Goal: Task Accomplishment & Management: Manage account settings

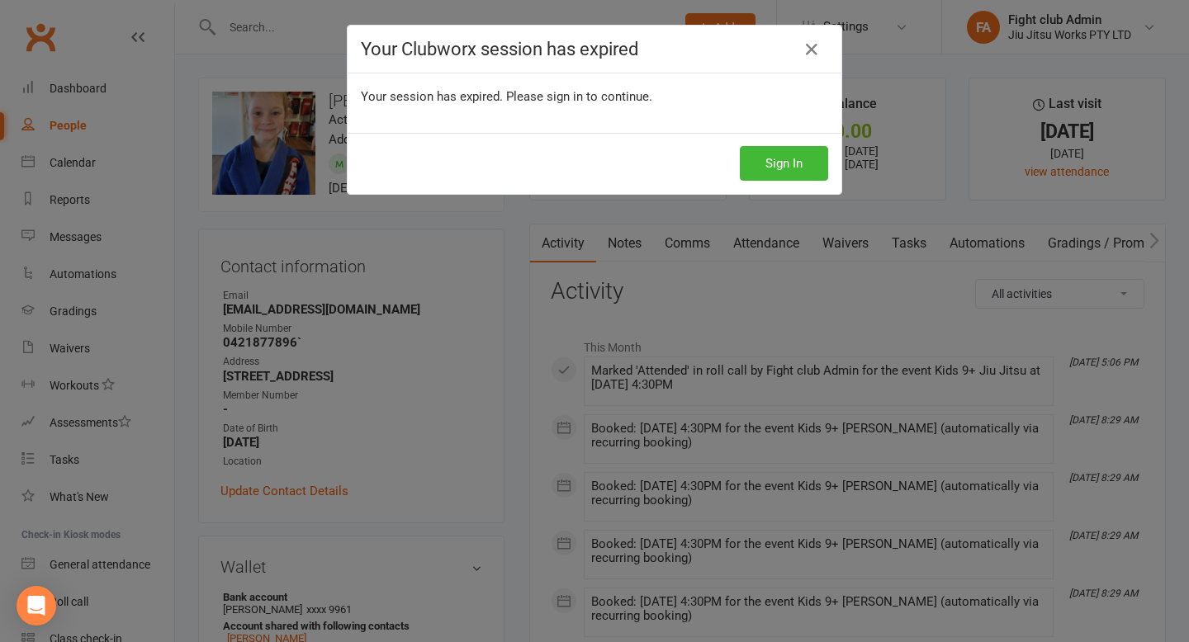
click at [797, 169] on button "Sign In" at bounding box center [784, 163] width 88 height 35
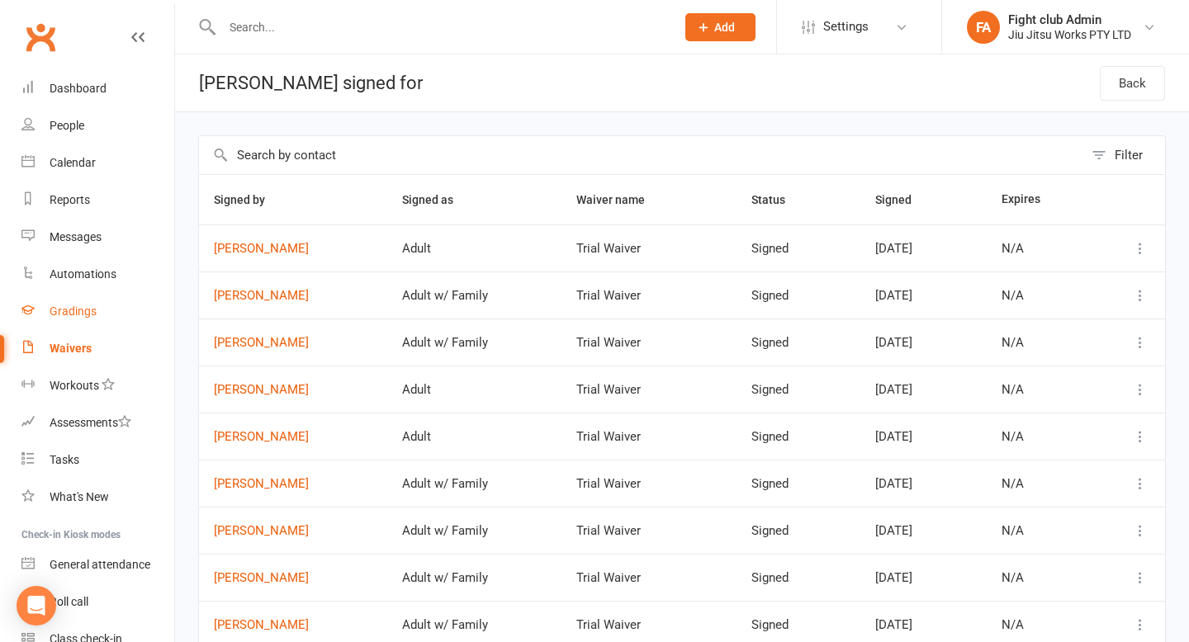
click at [73, 314] on div "Gradings" at bounding box center [73, 311] width 47 height 13
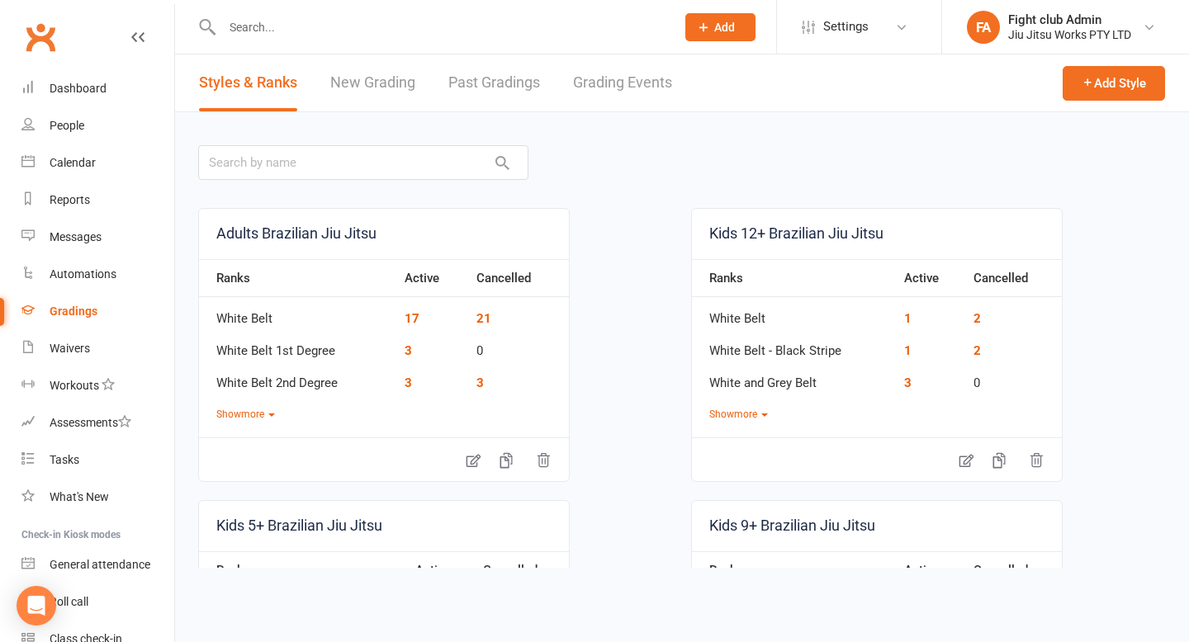
click at [612, 75] on link "Grading Events" at bounding box center [622, 82] width 99 height 57
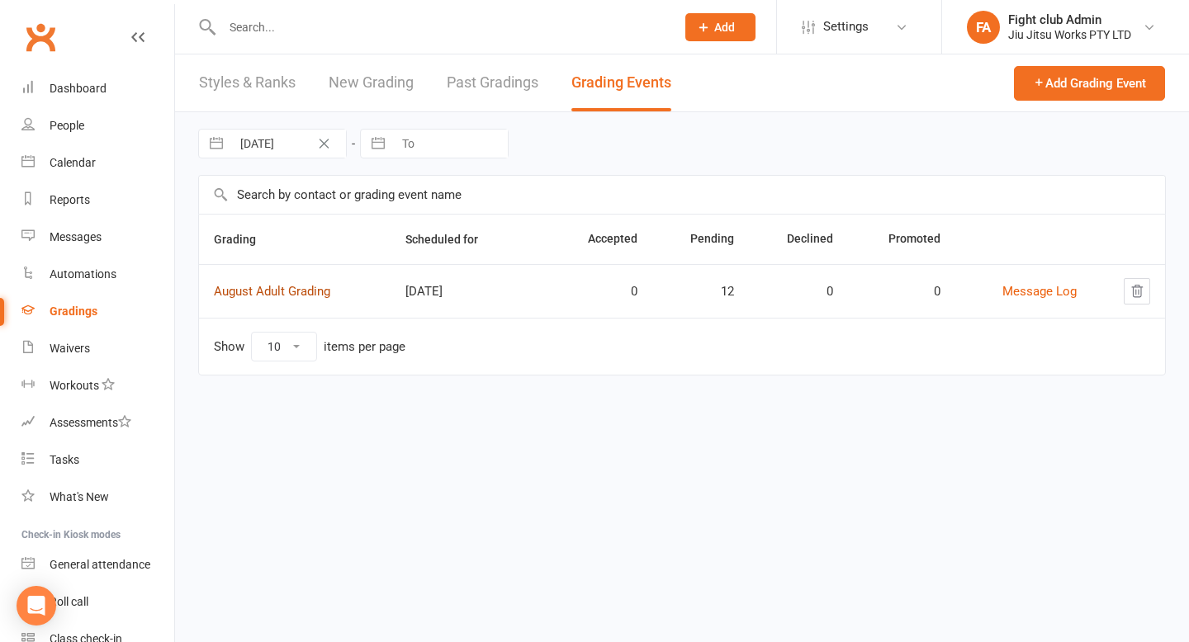
click at [302, 297] on link "August Adult Grading" at bounding box center [272, 291] width 116 height 15
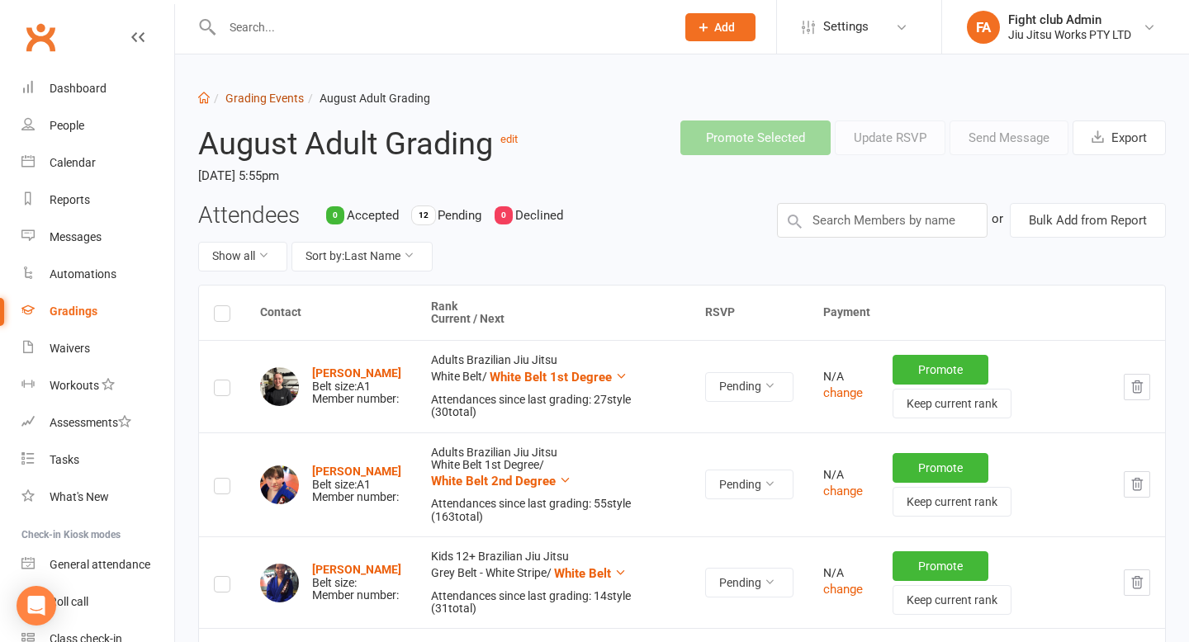
click at [239, 93] on link "Grading Events" at bounding box center [264, 98] width 78 height 13
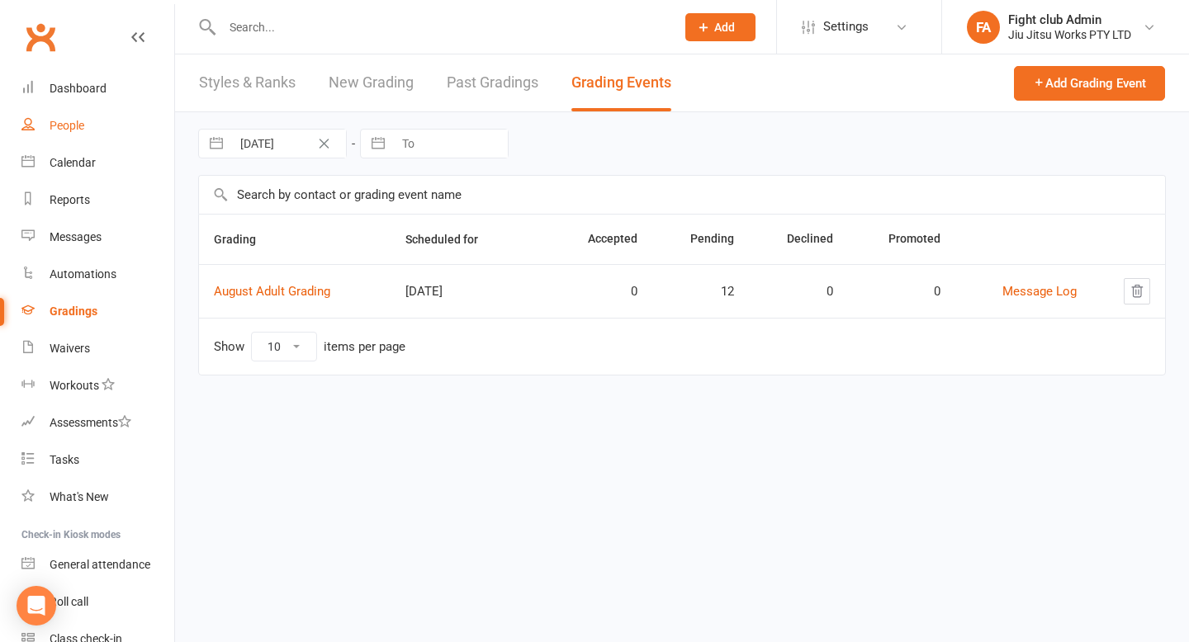
click at [94, 131] on link "People" at bounding box center [97, 125] width 153 height 37
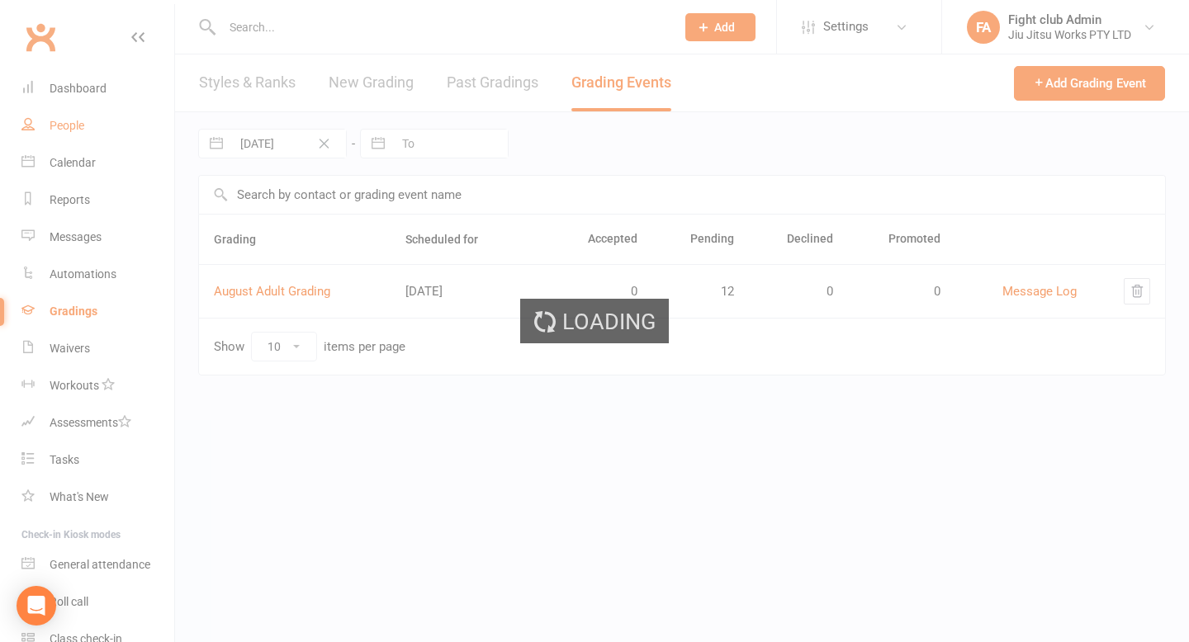
select select "100"
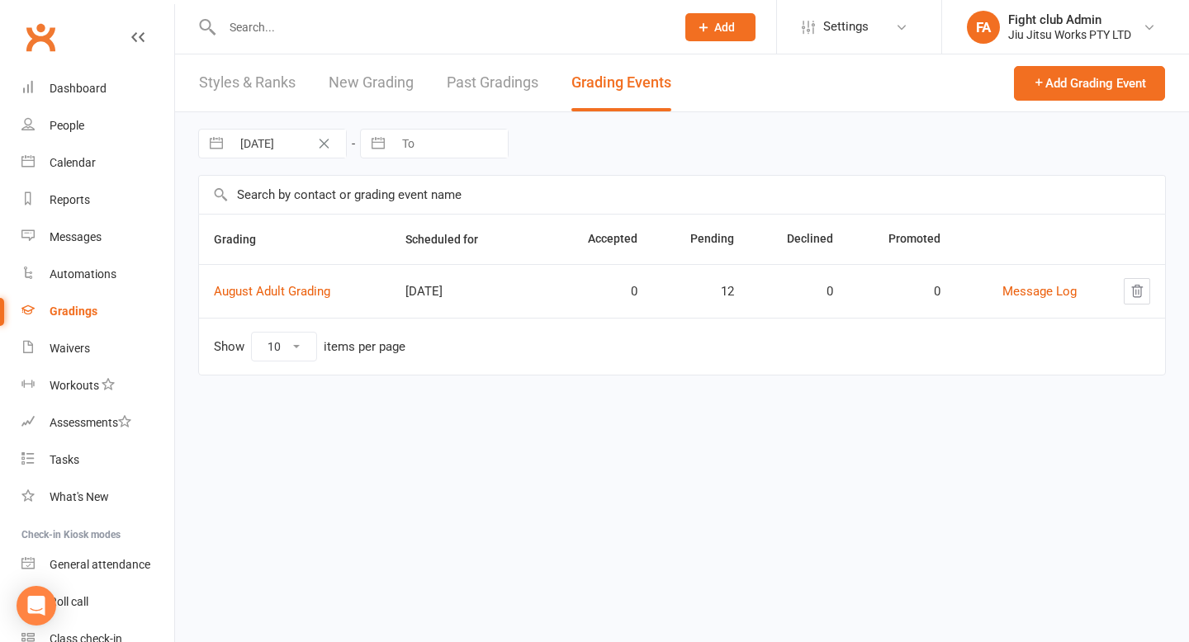
click at [372, 92] on link "New Grading" at bounding box center [371, 82] width 85 height 57
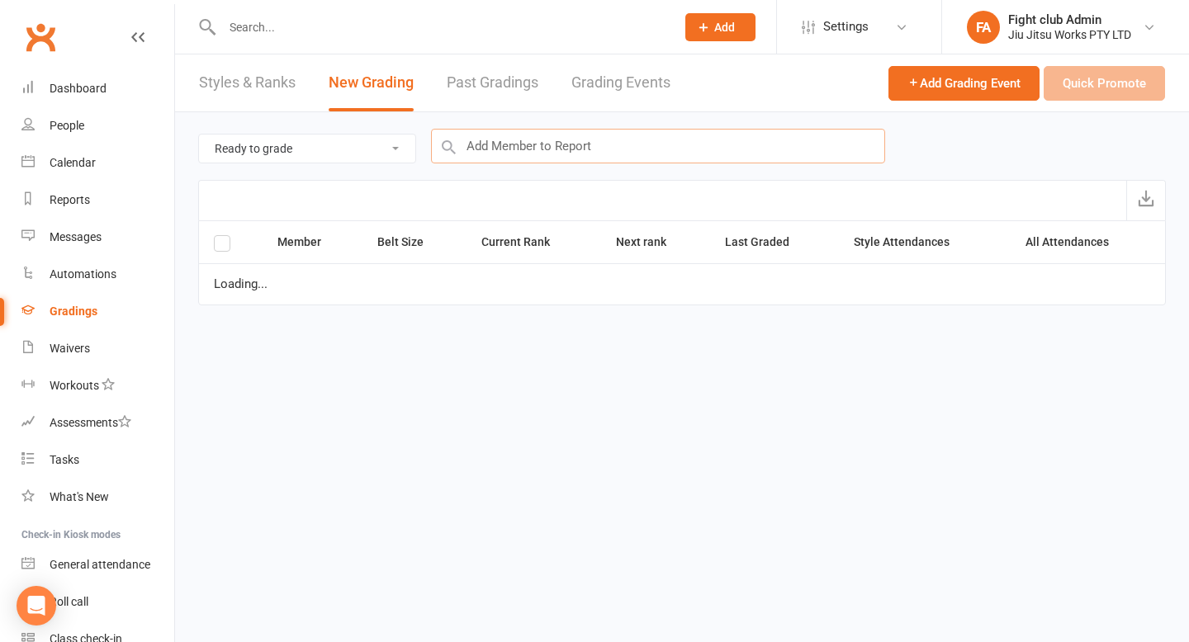
click at [472, 147] on input "text" at bounding box center [658, 146] width 454 height 35
click at [373, 146] on select "Ready to grade All members enrolled in a style Active members enrolled in a sty…" at bounding box center [307, 149] width 216 height 28
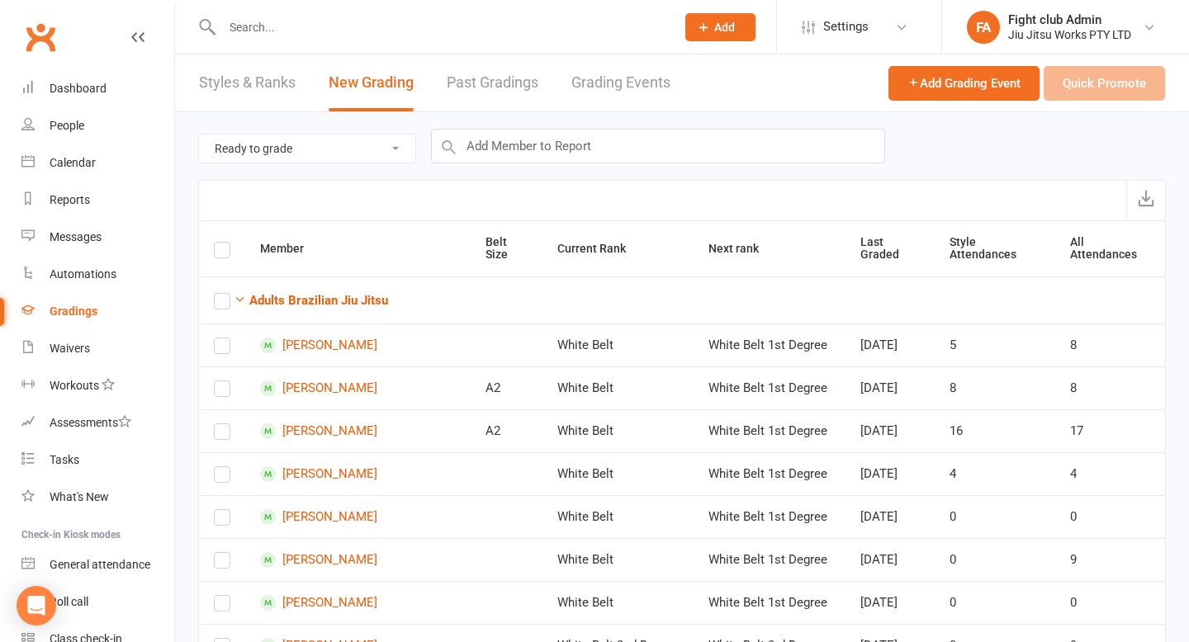
select select "active_members_in_style"
click at [546, 148] on input "text" at bounding box center [658, 146] width 454 height 35
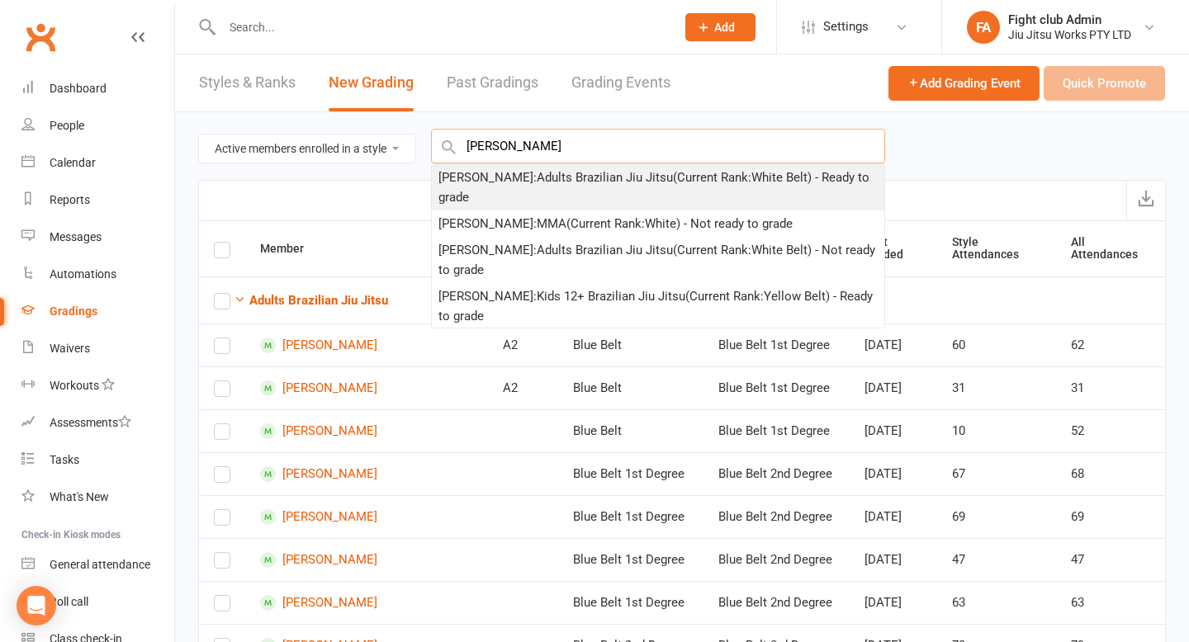
type input "[PERSON_NAME]"
click at [538, 177] on div "[PERSON_NAME] : Adults Brazilian Jiu Jitsu (Current Rank: White Belt ) - Ready …" at bounding box center [657, 188] width 439 height 40
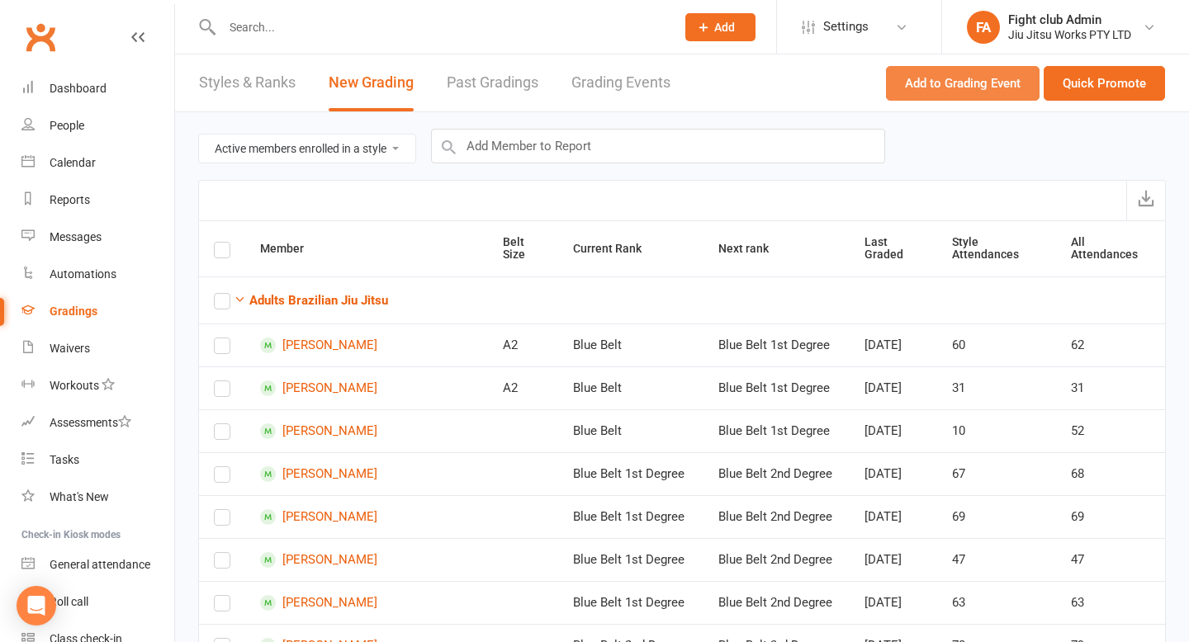
click at [1011, 78] on button "Add to Grading Event" at bounding box center [963, 83] width 154 height 35
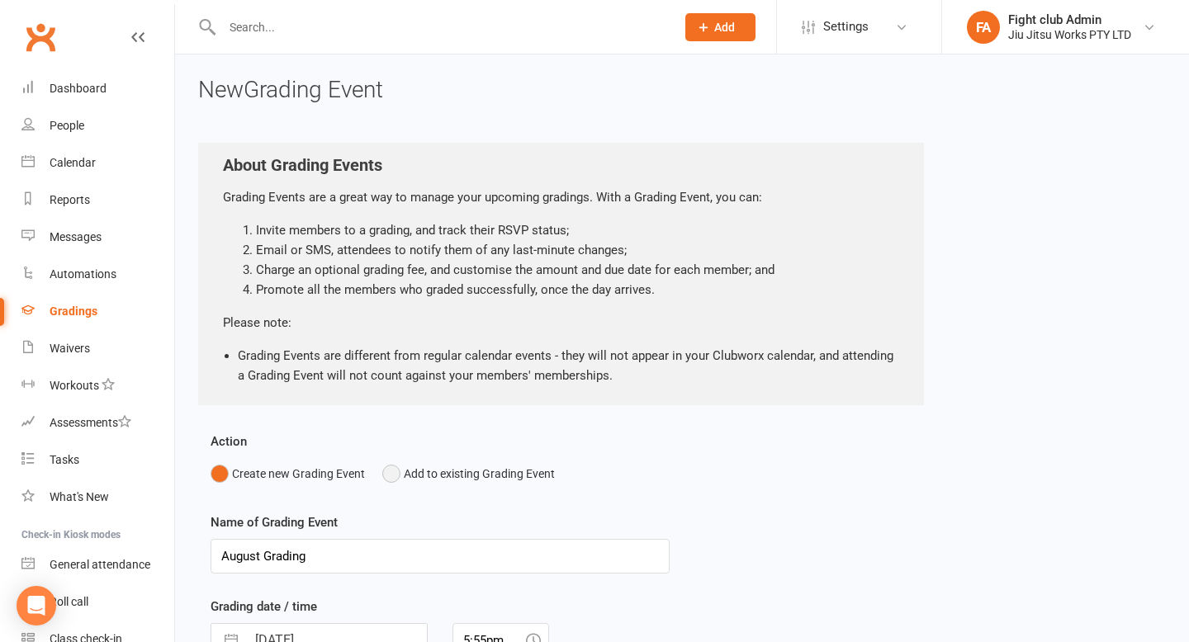
click at [414, 480] on button "Add to existing Grading Event" at bounding box center [468, 473] width 173 height 31
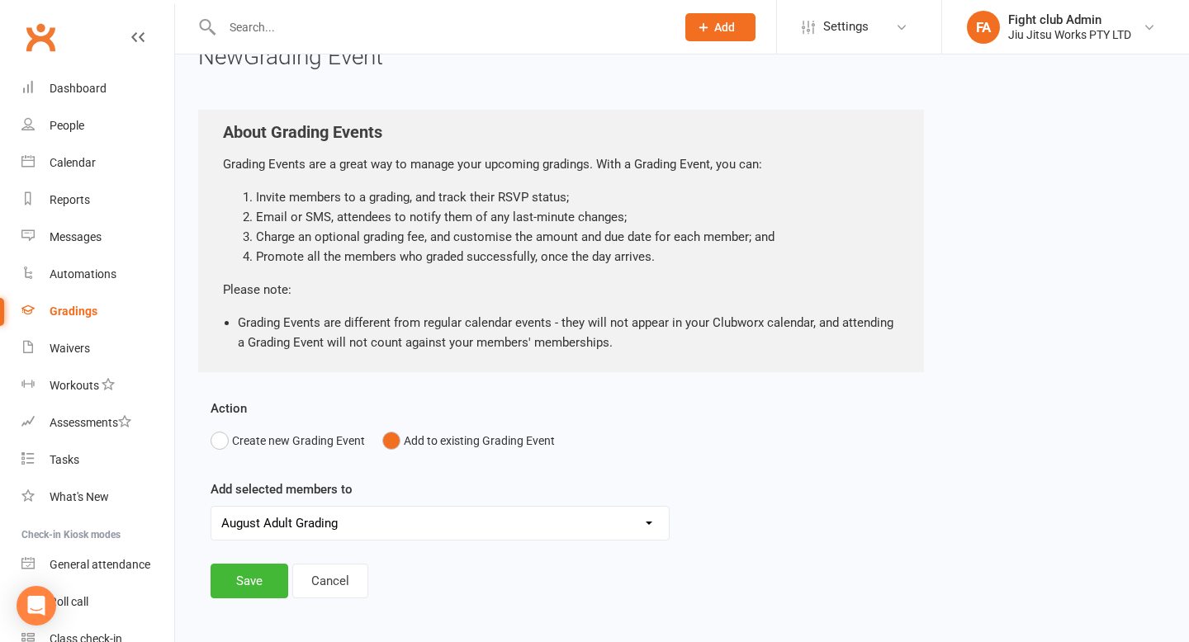
scroll to position [63, 0]
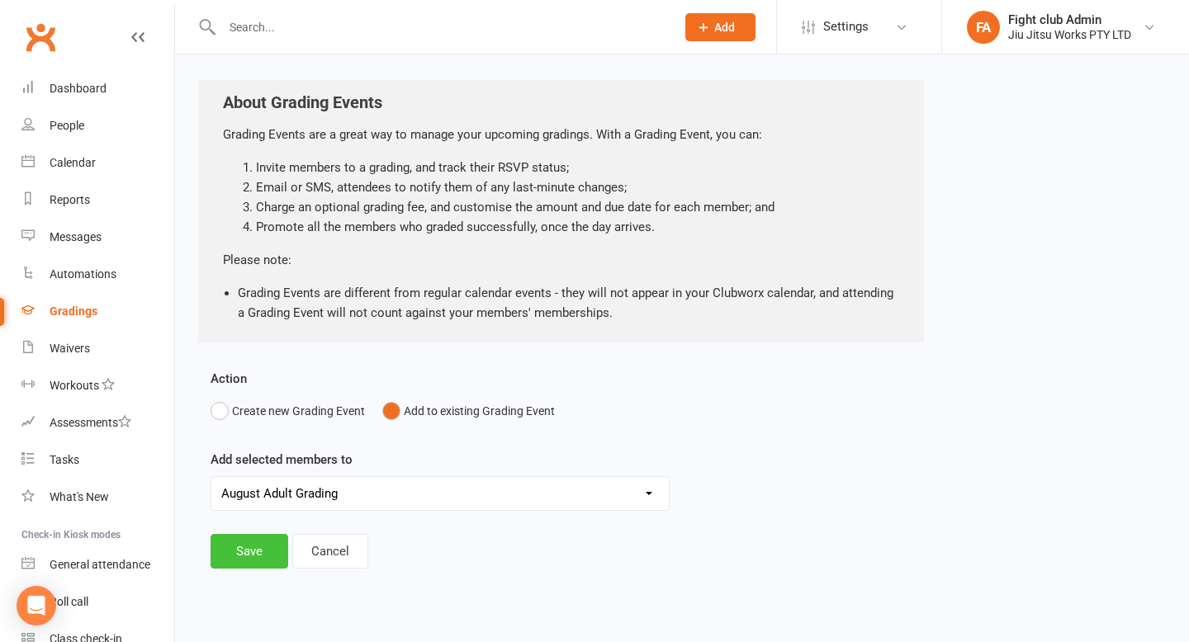
click at [262, 544] on button "Save" at bounding box center [249, 551] width 78 height 35
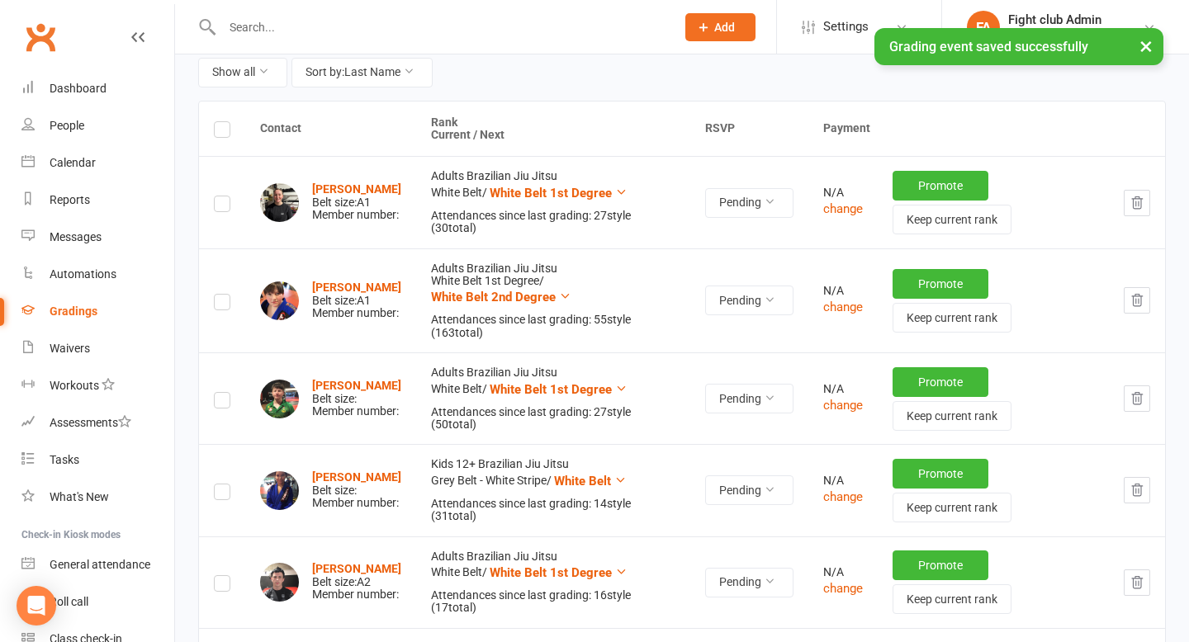
scroll to position [196, 0]
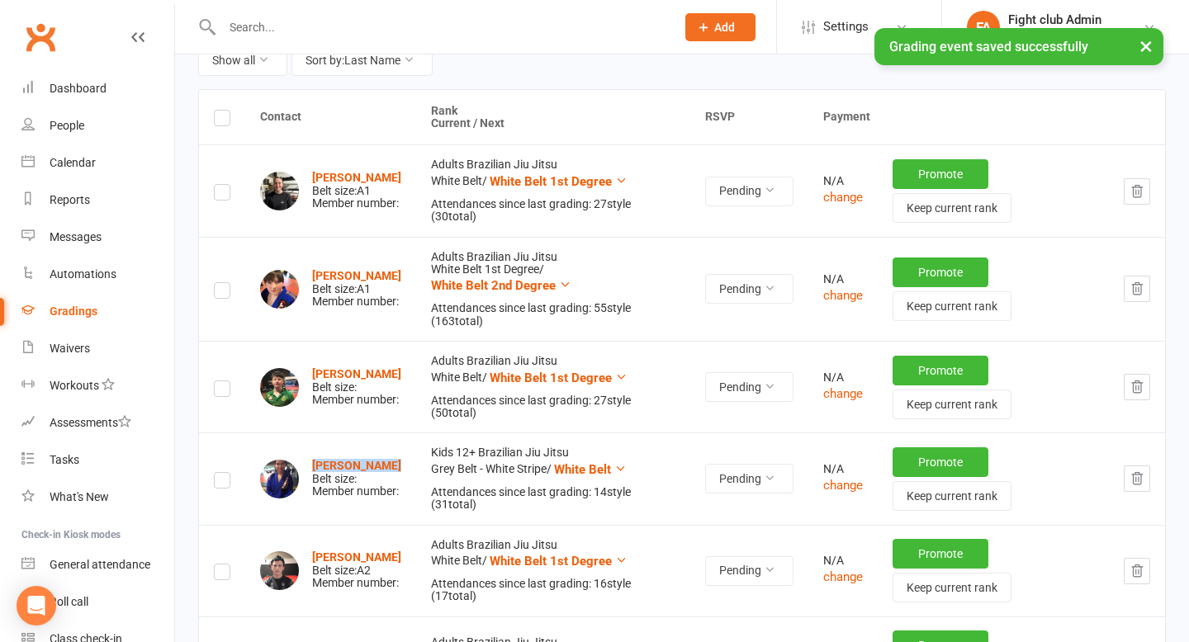
drag, startPoint x: 400, startPoint y: 461, endPoint x: 310, endPoint y: 466, distance: 90.9
click at [310, 466] on div "[PERSON_NAME] Belt size: Member number:" at bounding box center [330, 479] width 141 height 39
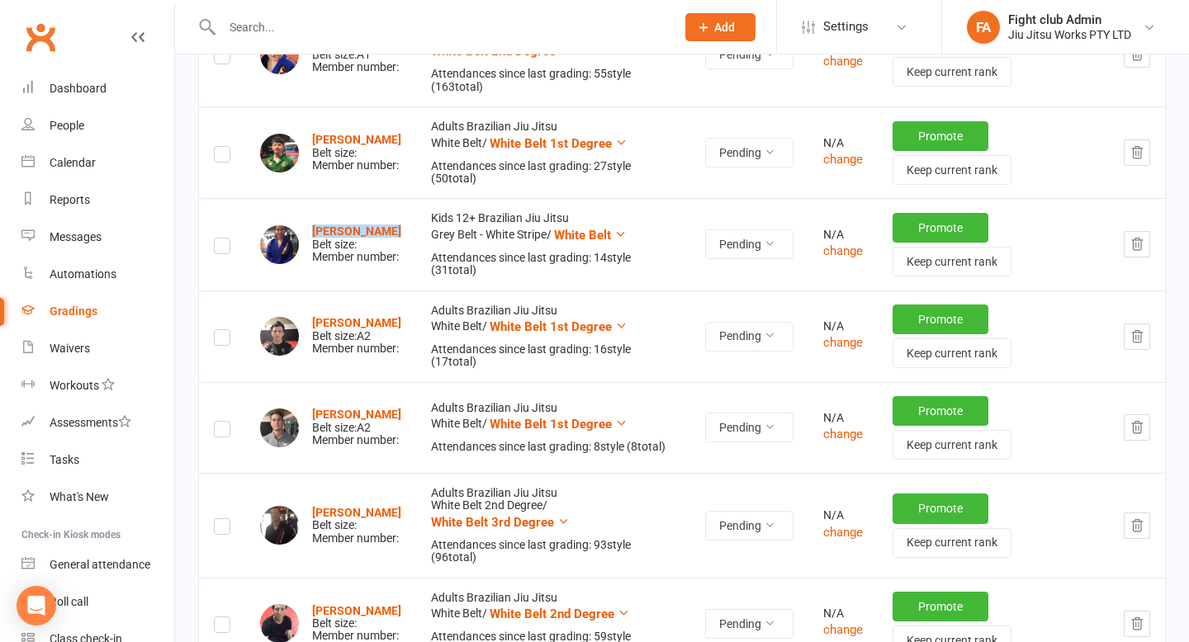
scroll to position [0, 0]
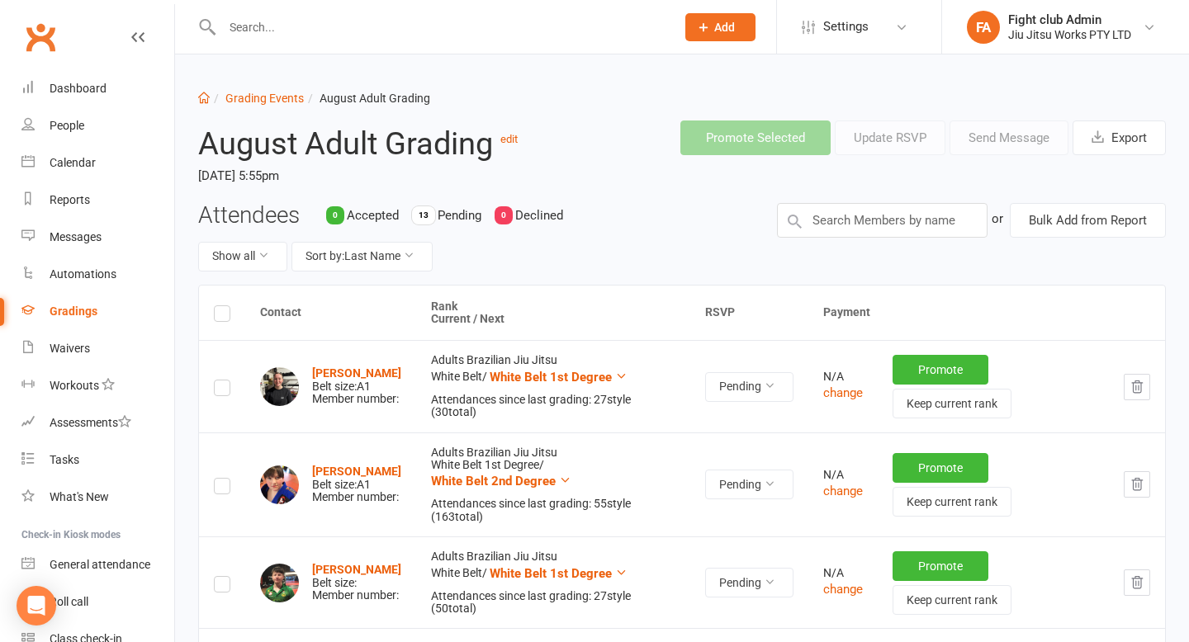
click at [270, 34] on input "text" at bounding box center [440, 27] width 447 height 23
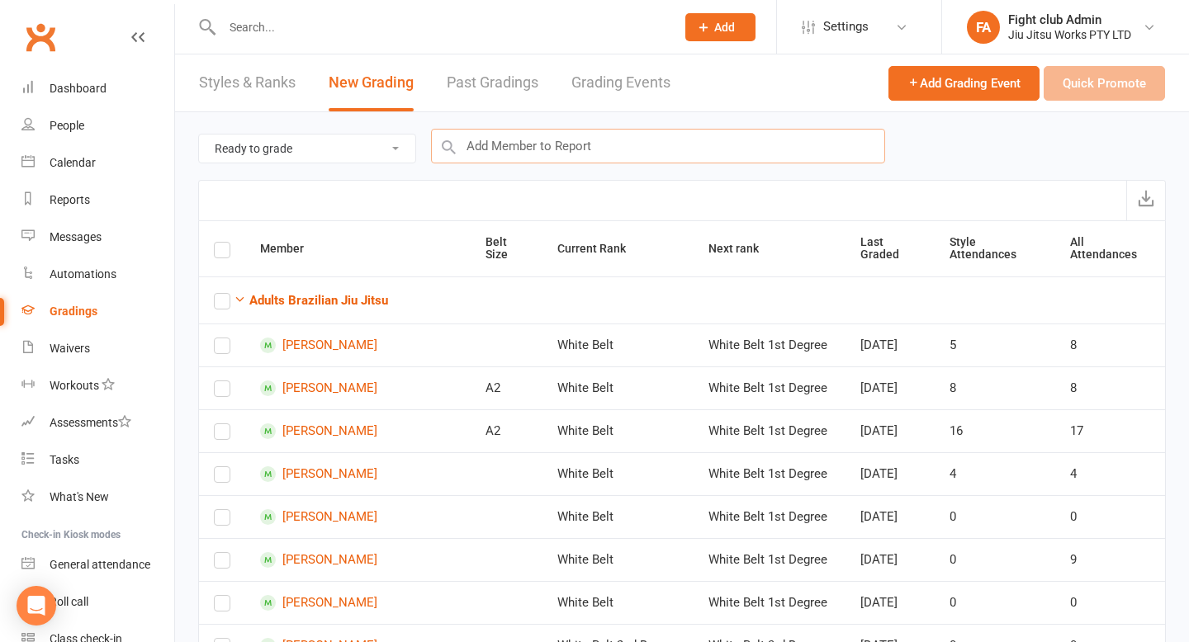
click at [513, 131] on input "text" at bounding box center [658, 146] width 454 height 35
type input "[PERSON_NAME]"
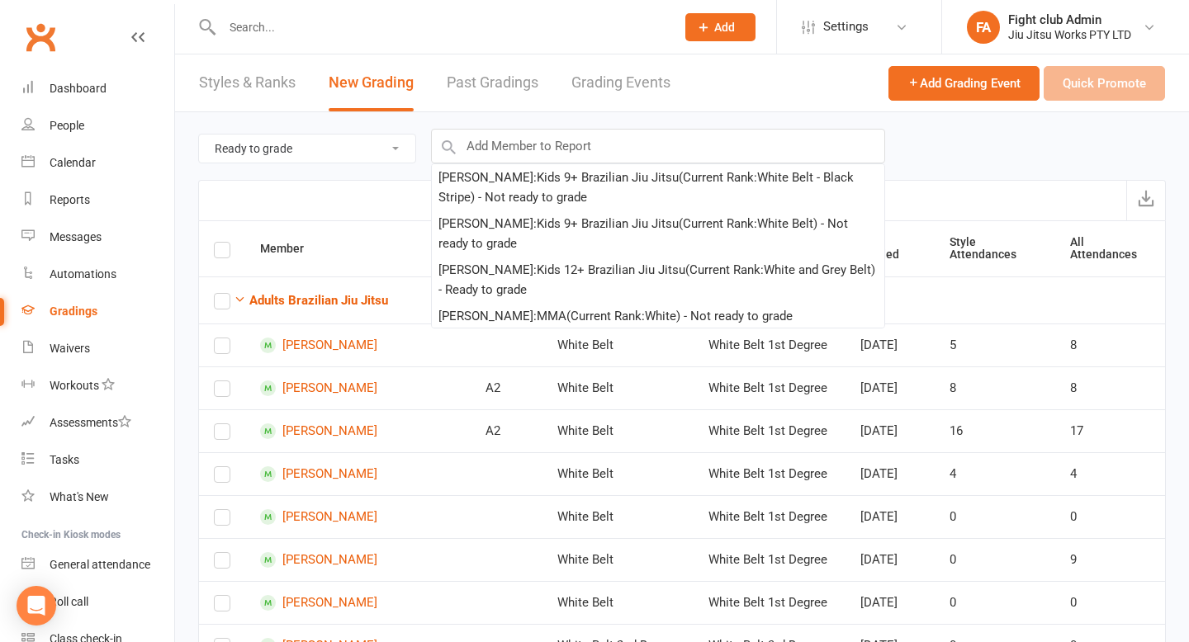
click at [345, 149] on select "Ready to grade All members enrolled in a style Active members enrolled in a sty…" at bounding box center [307, 149] width 216 height 28
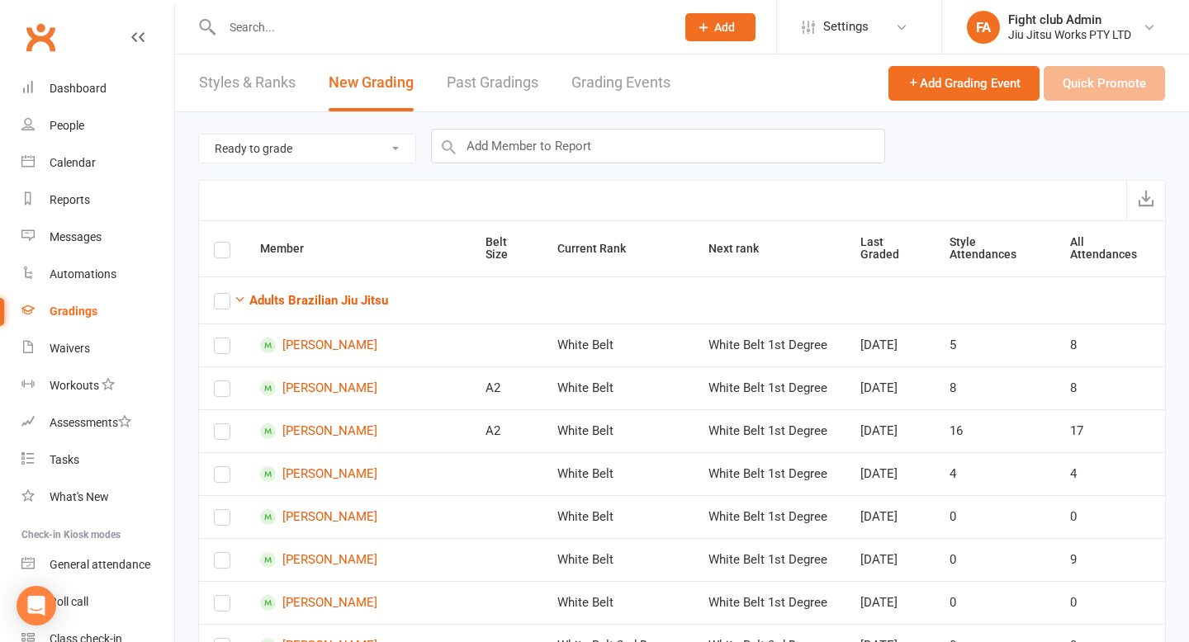
select select "active_members_in_style"
click at [466, 140] on input "text" at bounding box center [658, 146] width 454 height 35
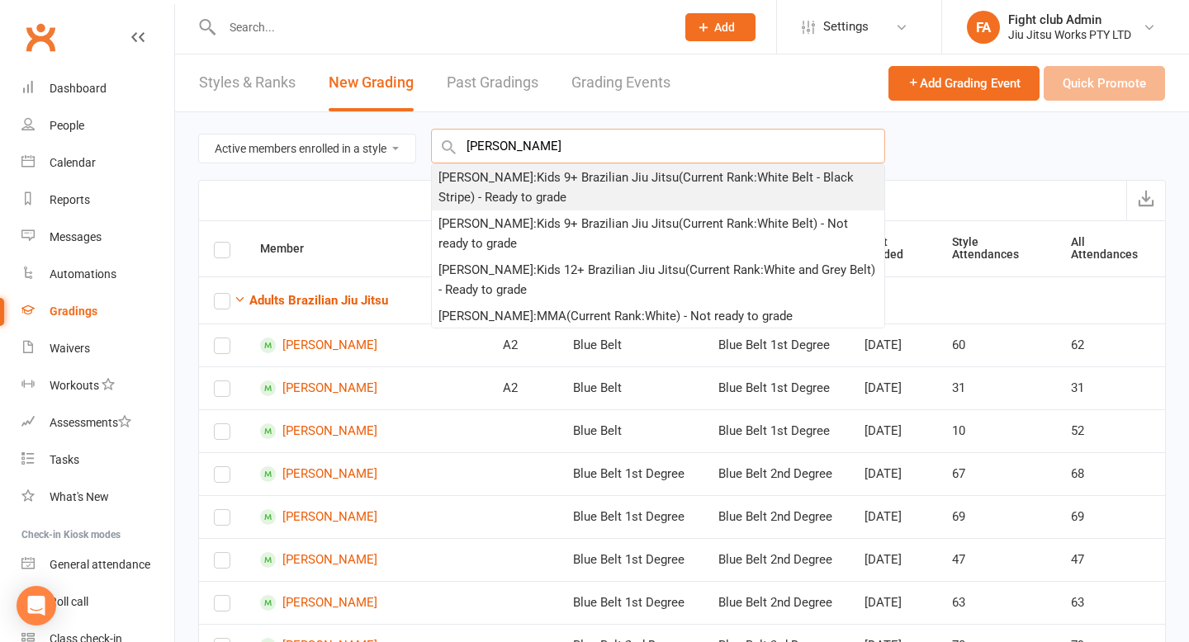
type input "[PERSON_NAME]"
click at [581, 199] on div "[PERSON_NAME] : Kids 9+ Brazilian Jiu Jitsu (Current Rank: White Belt - Black S…" at bounding box center [657, 188] width 439 height 40
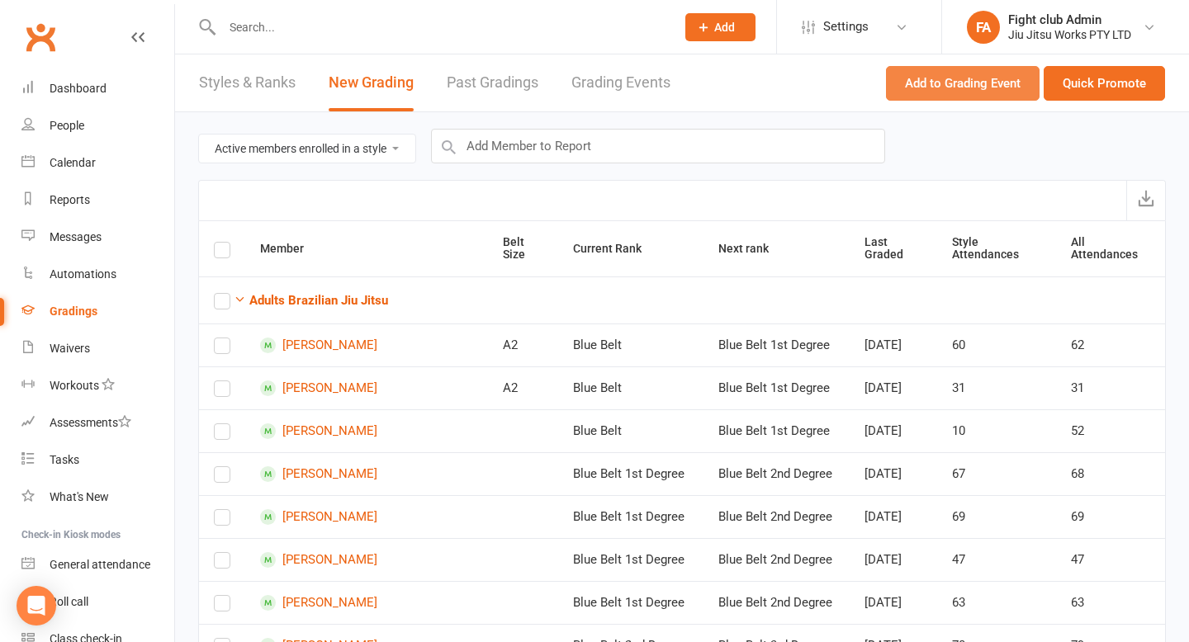
click at [928, 96] on button "Add to Grading Event" at bounding box center [963, 83] width 154 height 35
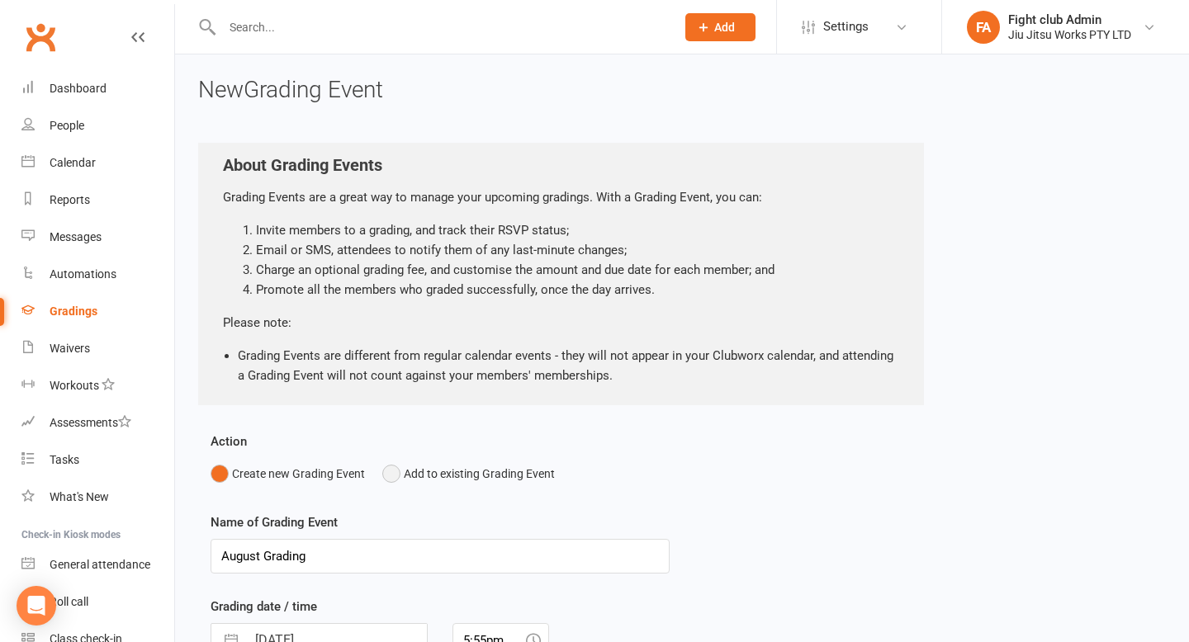
click at [437, 470] on button "Add to existing Grading Event" at bounding box center [468, 473] width 173 height 31
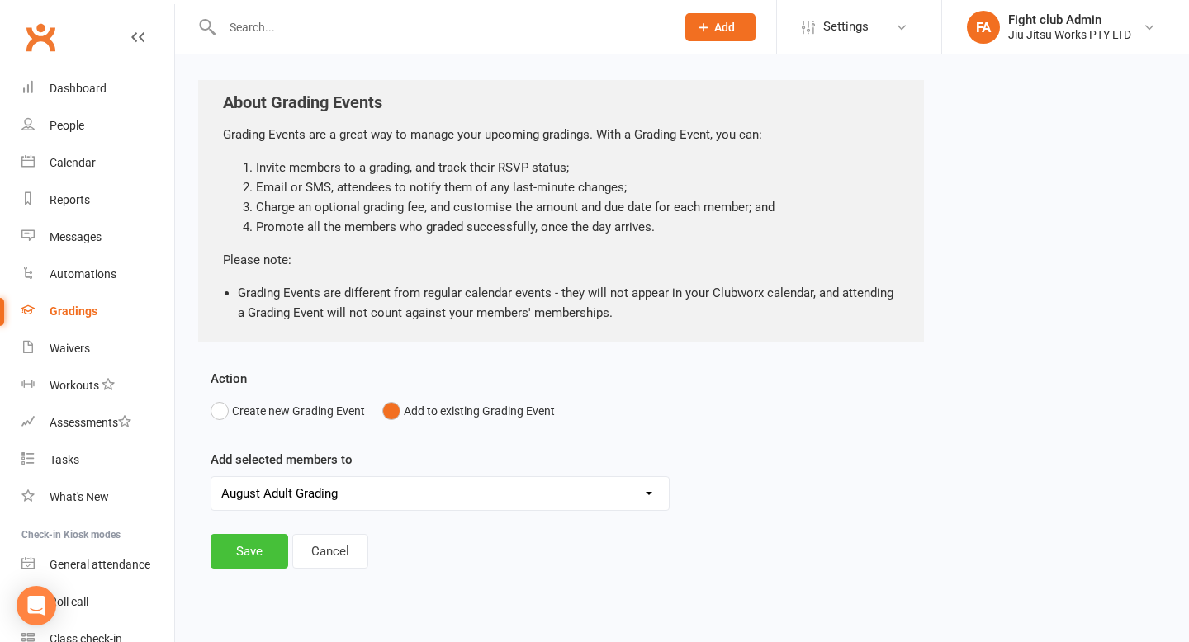
click at [257, 543] on button "Save" at bounding box center [249, 551] width 78 height 35
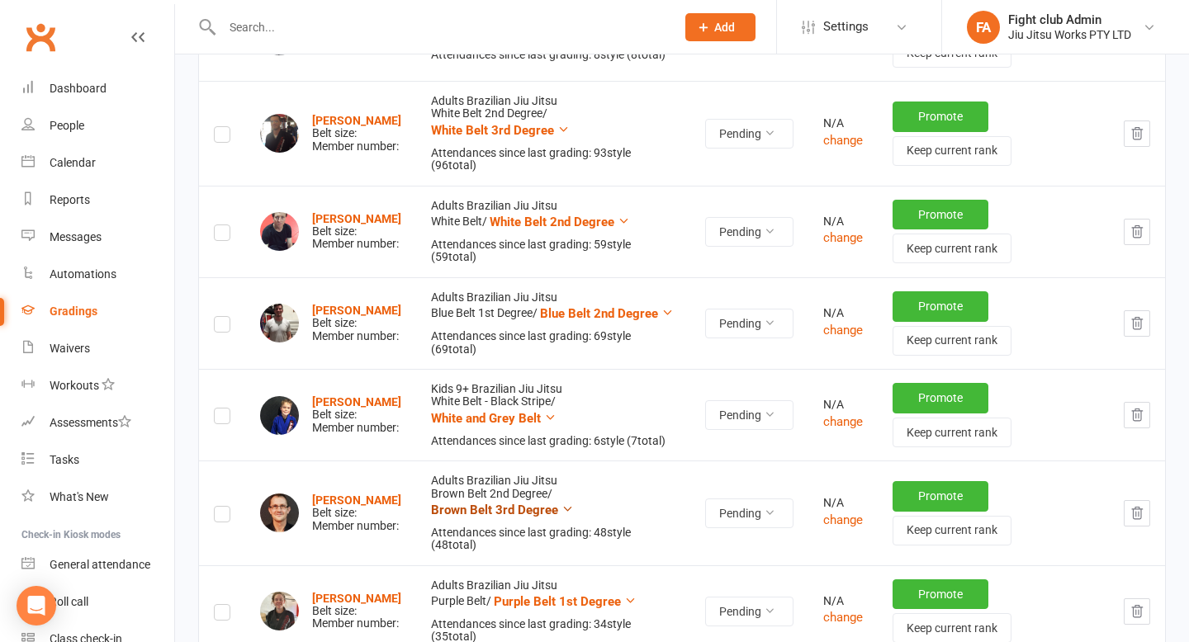
scroll to position [827, 0]
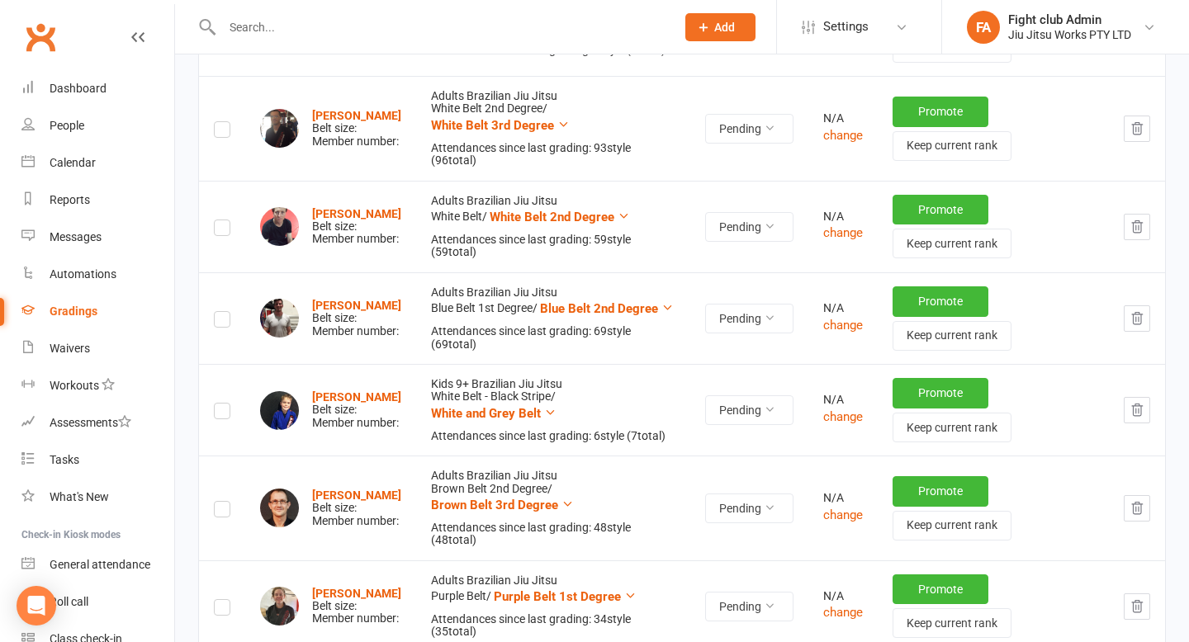
click at [1125, 421] on button "button" at bounding box center [1136, 410] width 26 height 26
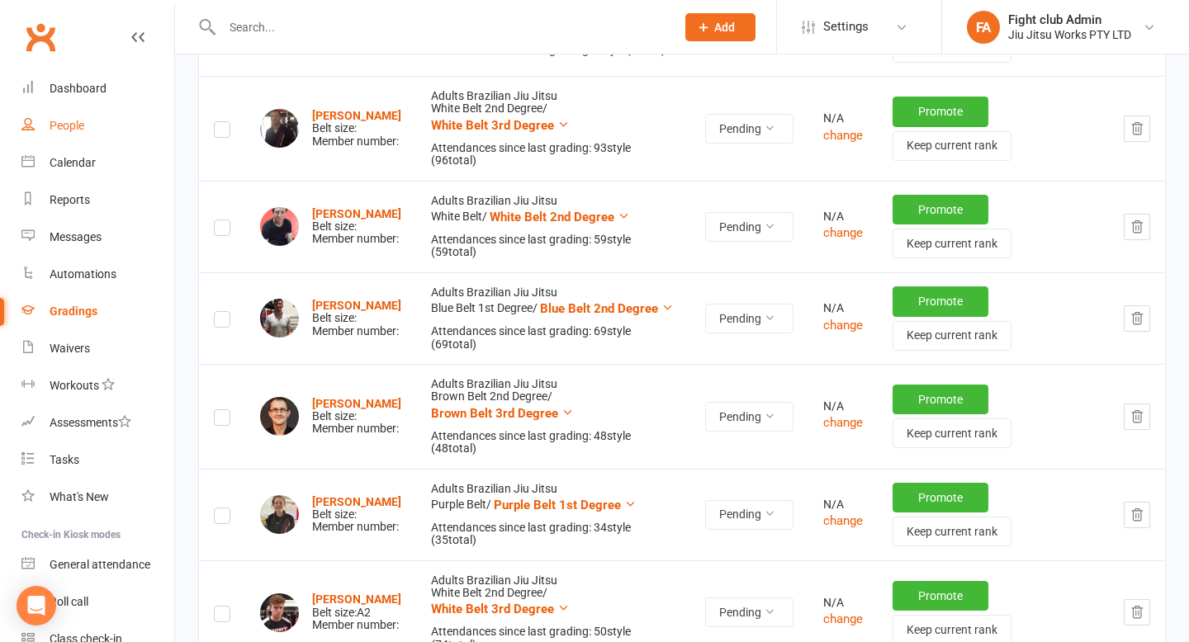
click at [39, 122] on link "People" at bounding box center [97, 125] width 153 height 37
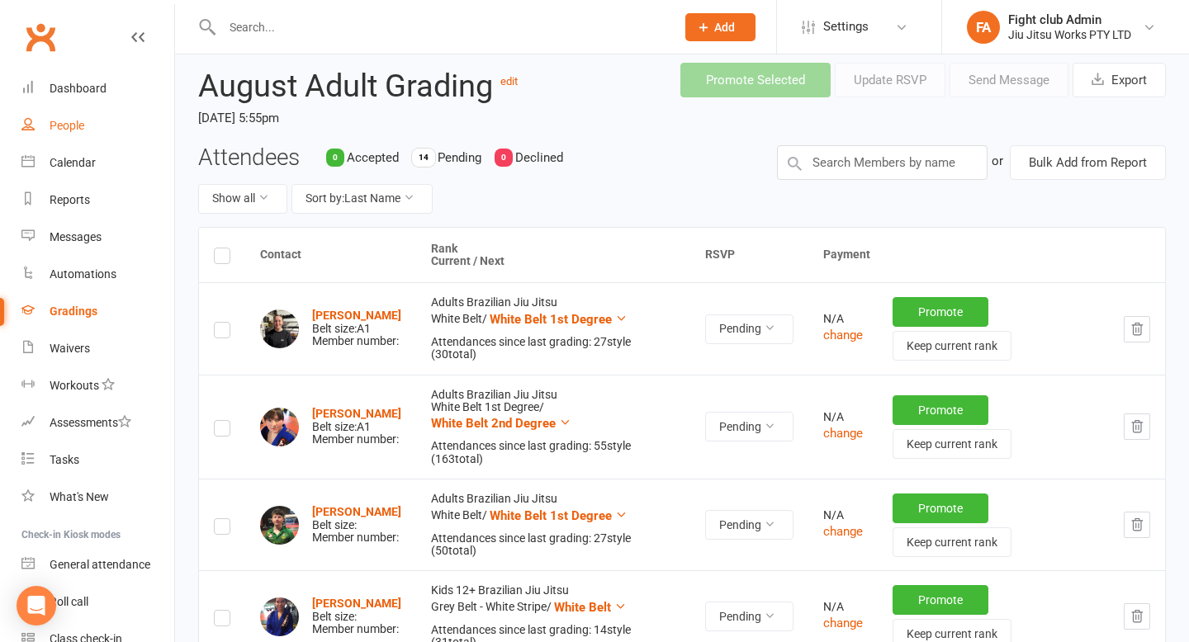
scroll to position [0, 0]
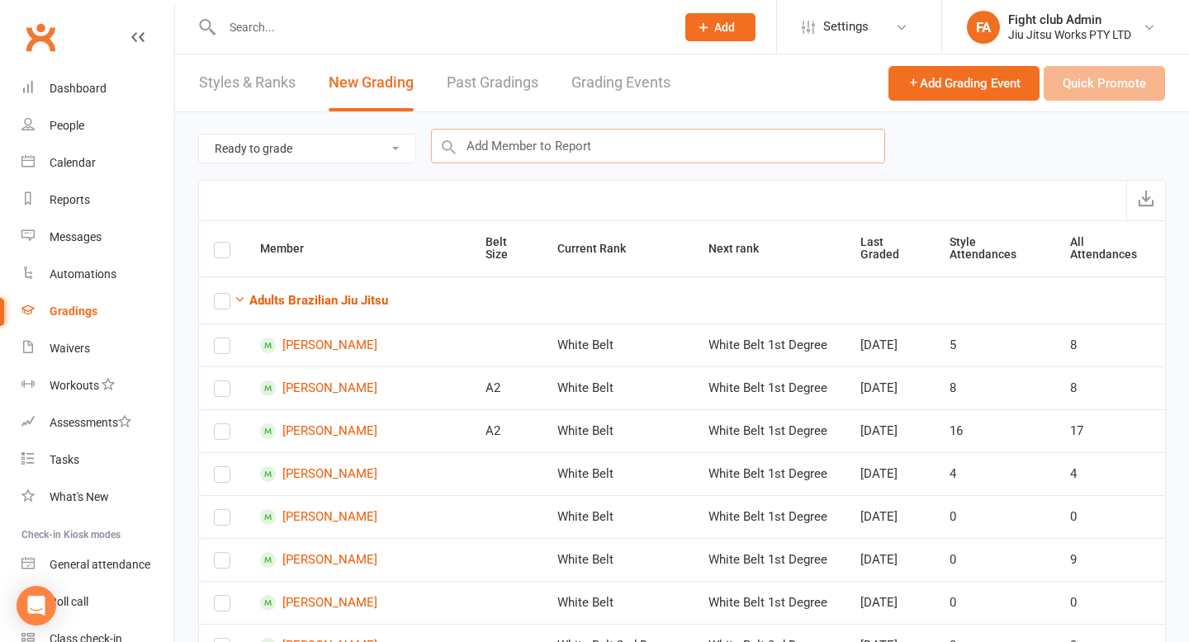
click at [524, 145] on input "text" at bounding box center [658, 146] width 454 height 35
paste input "[PERSON_NAME]"
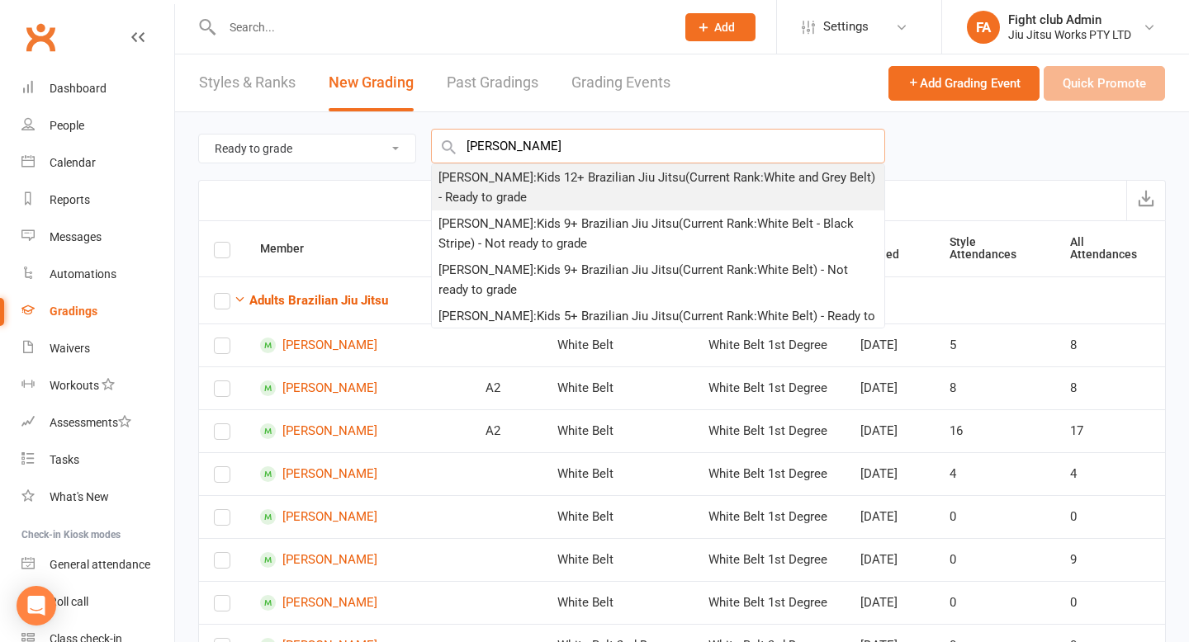
type input "[PERSON_NAME]"
click at [662, 192] on div "[PERSON_NAME] : Kids 12+ Brazilian Jiu Jitsu (Current Rank: White and Grey Belt…" at bounding box center [657, 188] width 439 height 40
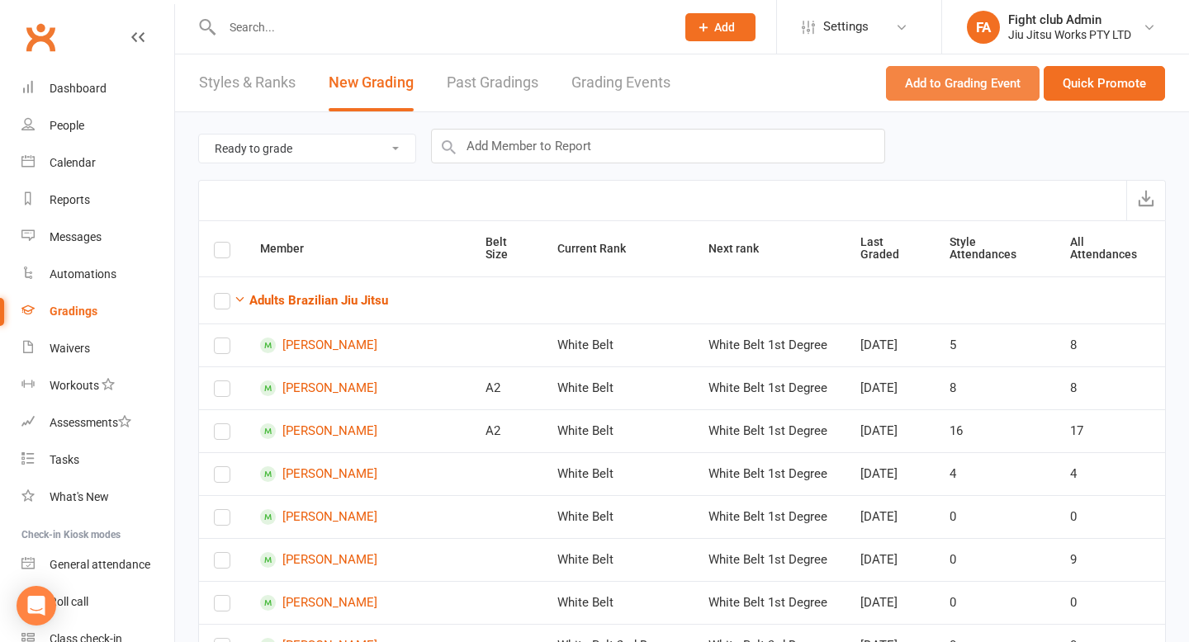
click at [1016, 95] on button "Add to Grading Event" at bounding box center [963, 83] width 154 height 35
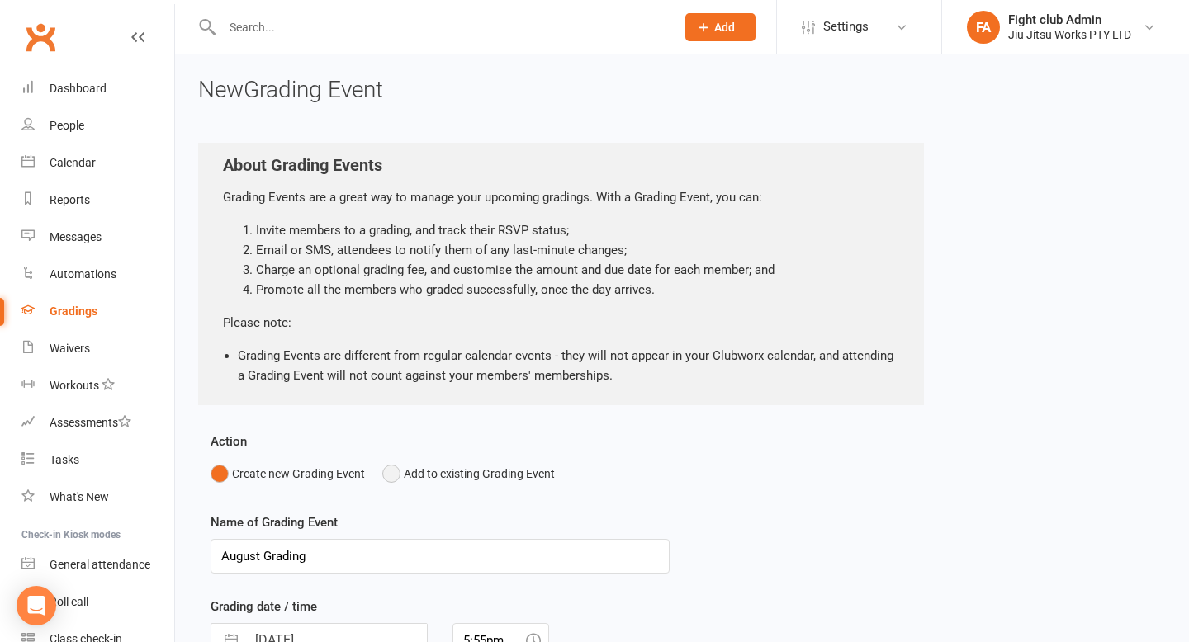
click at [427, 478] on button "Add to existing Grading Event" at bounding box center [468, 473] width 173 height 31
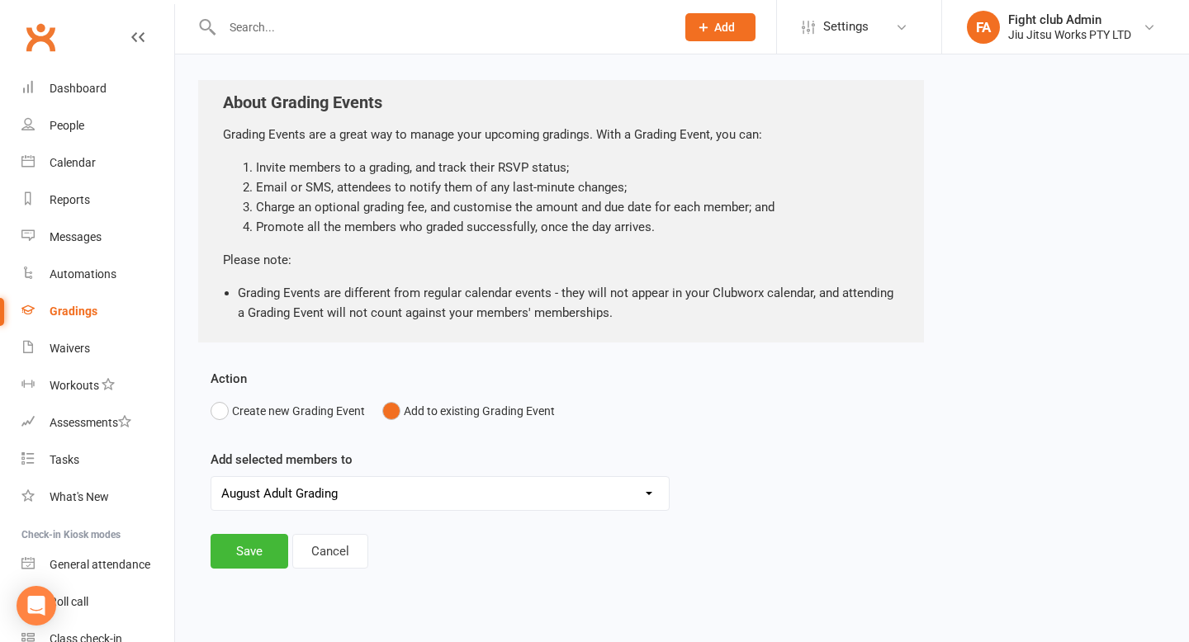
click at [261, 530] on div "Action Create new Grading Event Add to existing Grading Event Add selected memb…" at bounding box center [440, 480] width 484 height 223
click at [253, 551] on button "Save" at bounding box center [249, 551] width 78 height 35
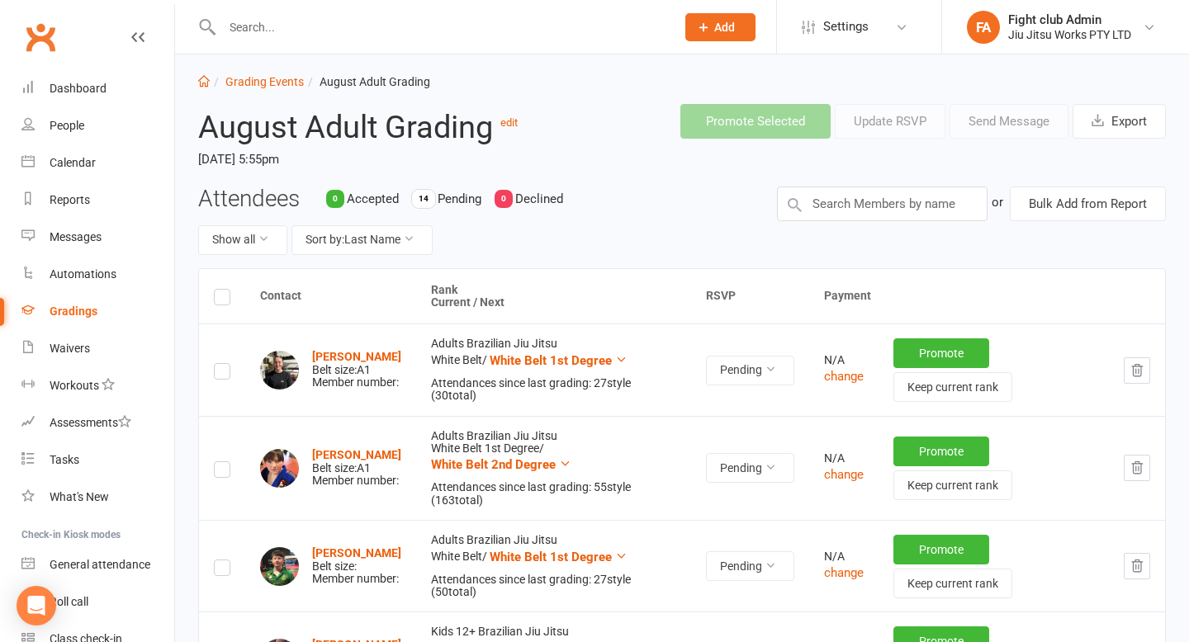
scroll to position [18, 0]
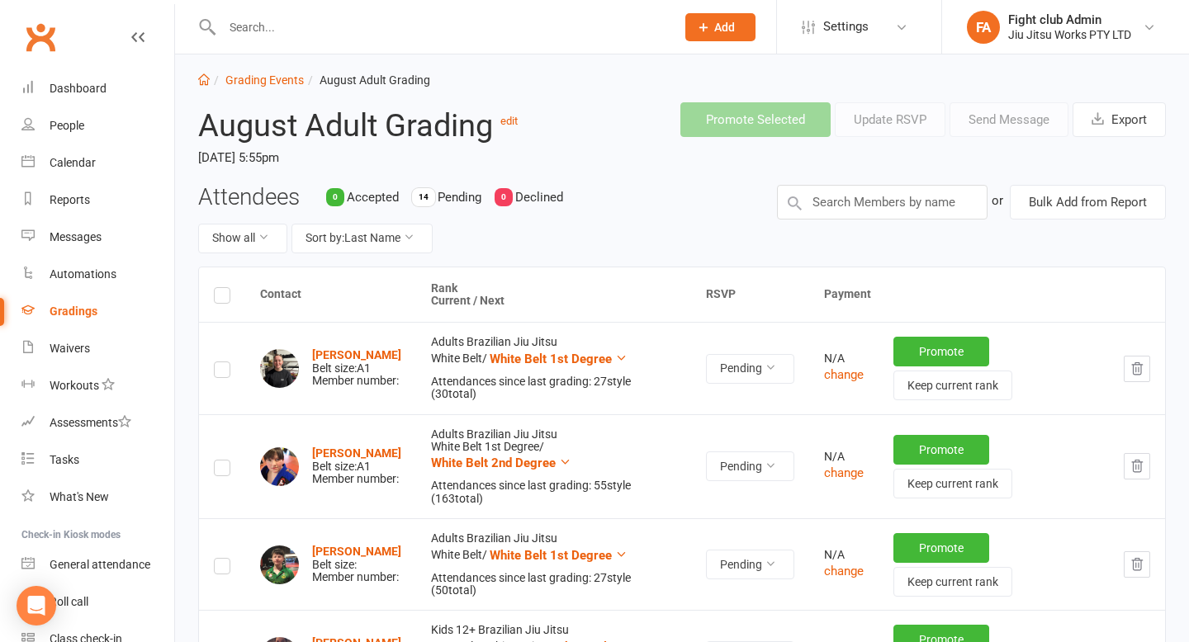
click at [214, 298] on label at bounding box center [222, 298] width 17 height 0
click at [214, 288] on input "checkbox" at bounding box center [222, 288] width 17 height 0
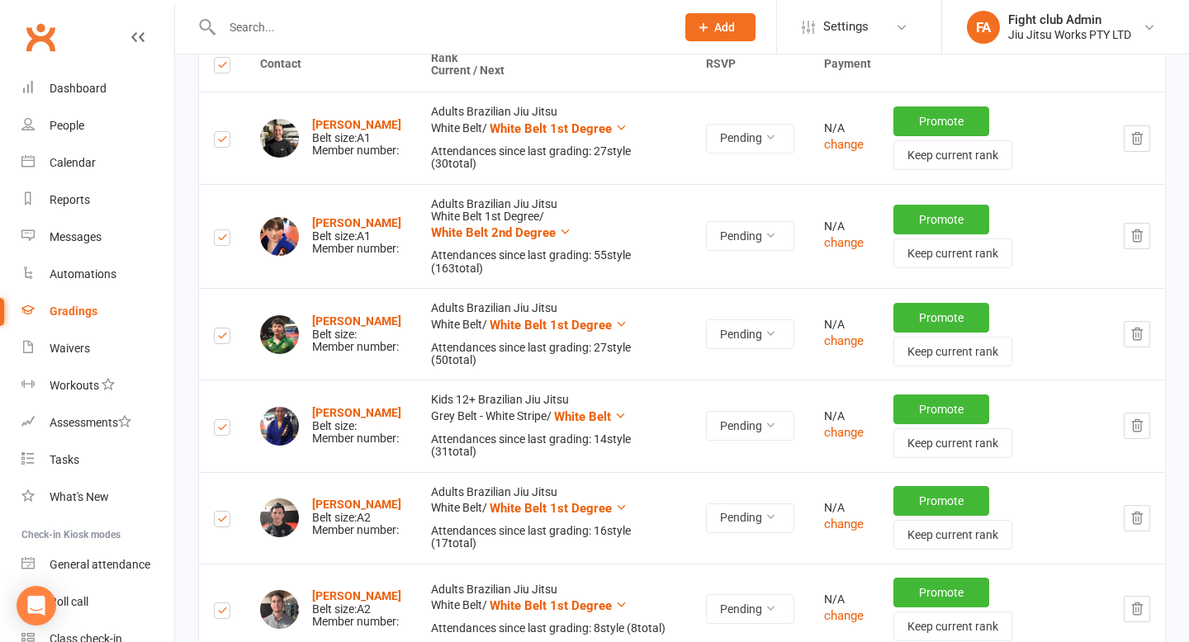
scroll to position [0, 0]
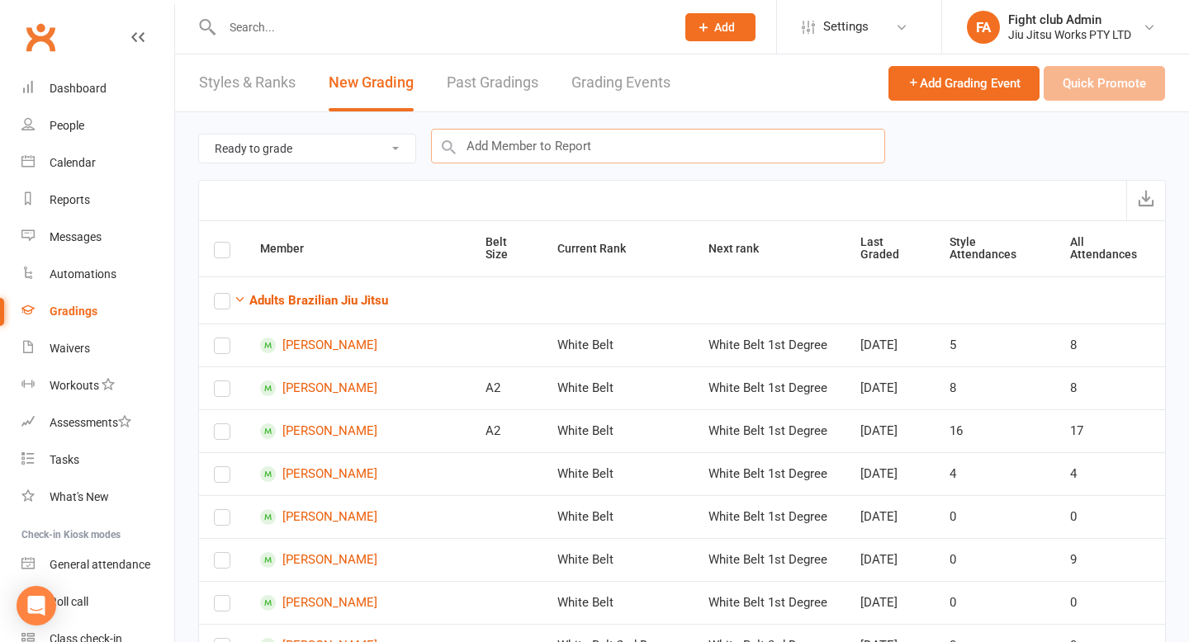
click at [481, 144] on input "text" at bounding box center [658, 146] width 454 height 35
paste input "[PERSON_NAME]"
type input "[PERSON_NAME]"
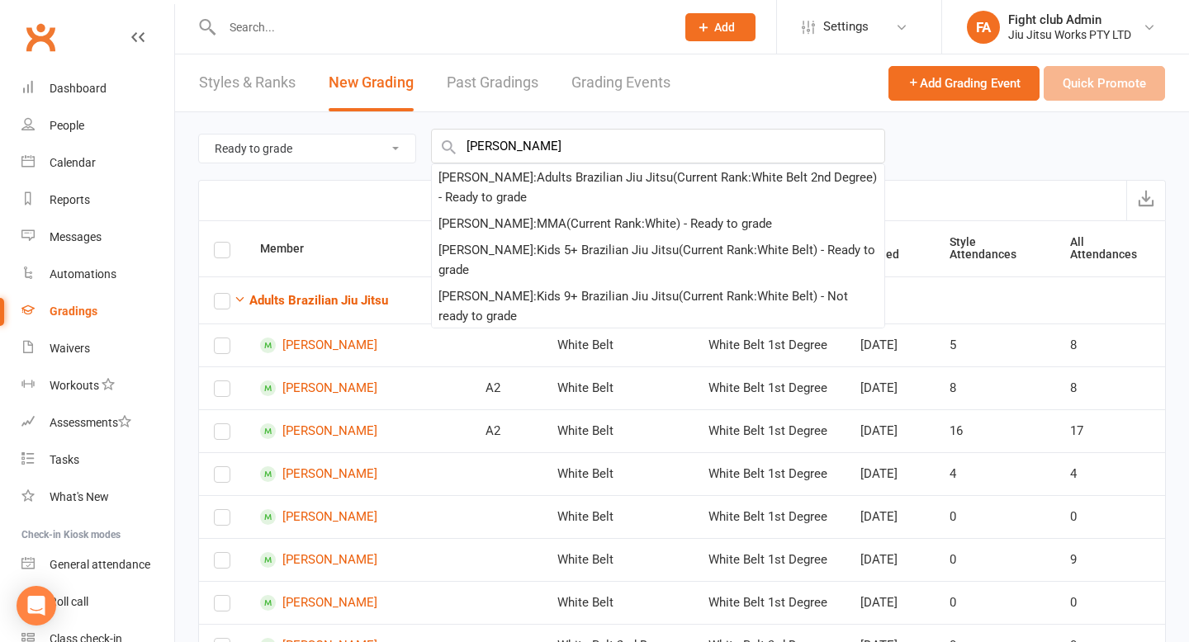
click at [308, 141] on select "Ready to grade All members enrolled in a style Active members enrolled in a sty…" at bounding box center [307, 149] width 216 height 28
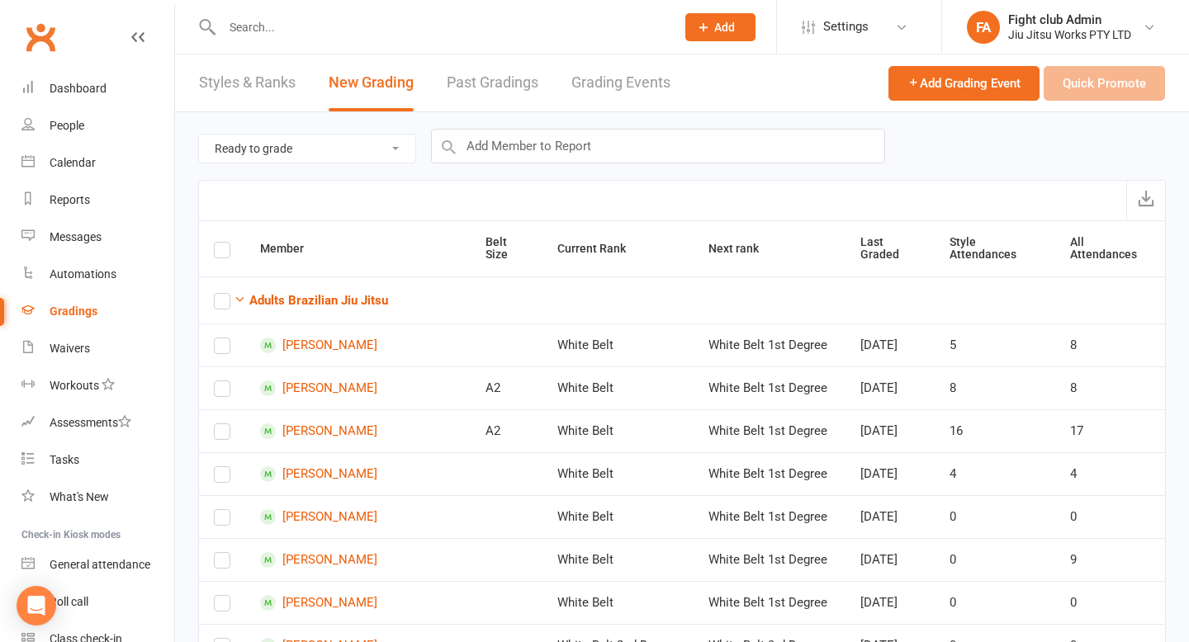
select select "active_members_in_style"
click at [504, 157] on input "text" at bounding box center [658, 146] width 454 height 35
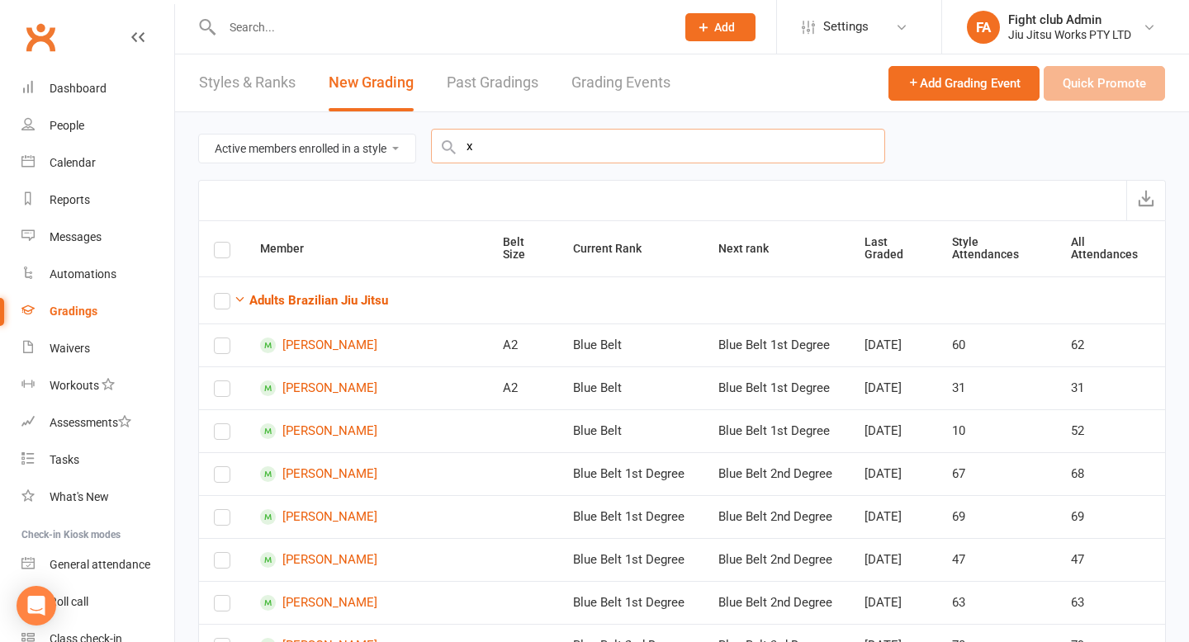
paste input "[PERSON_NAME]"
type input "xJustin C"
paste input "[PERSON_NAME]"
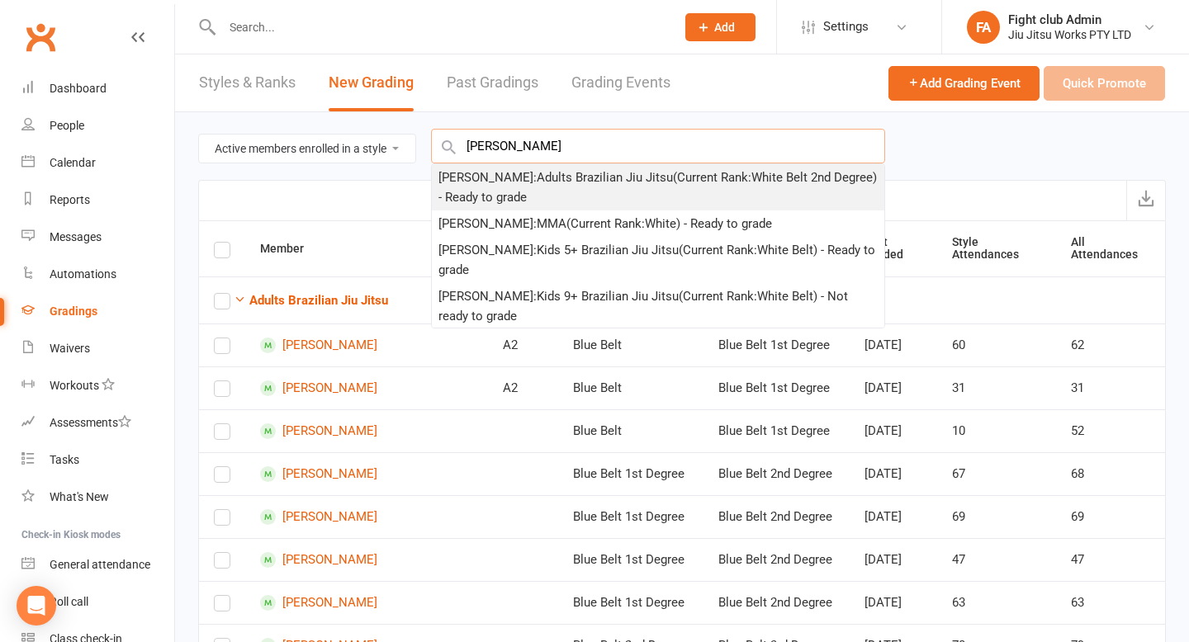
type input "[PERSON_NAME]"
click at [569, 200] on div "[PERSON_NAME] : Adults [DEMOGRAPHIC_DATA] [PERSON_NAME] (Current Rank: White Be…" at bounding box center [657, 188] width 439 height 40
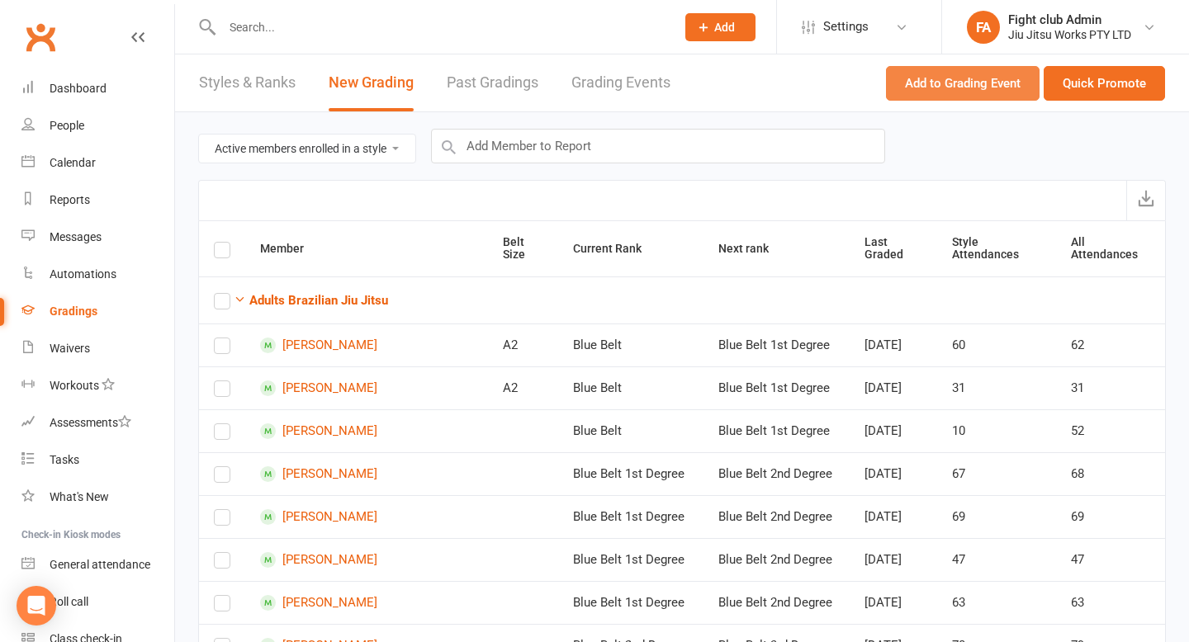
click at [1016, 92] on button "Add to Grading Event" at bounding box center [963, 83] width 154 height 35
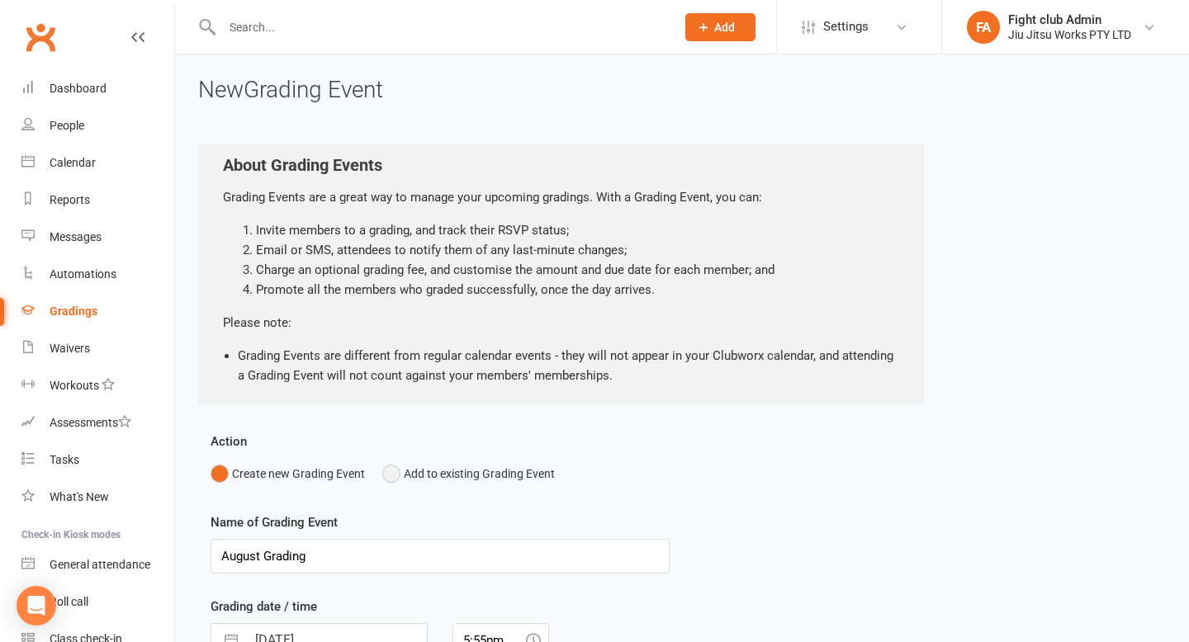
click at [434, 485] on button "Add to existing Grading Event" at bounding box center [468, 473] width 173 height 31
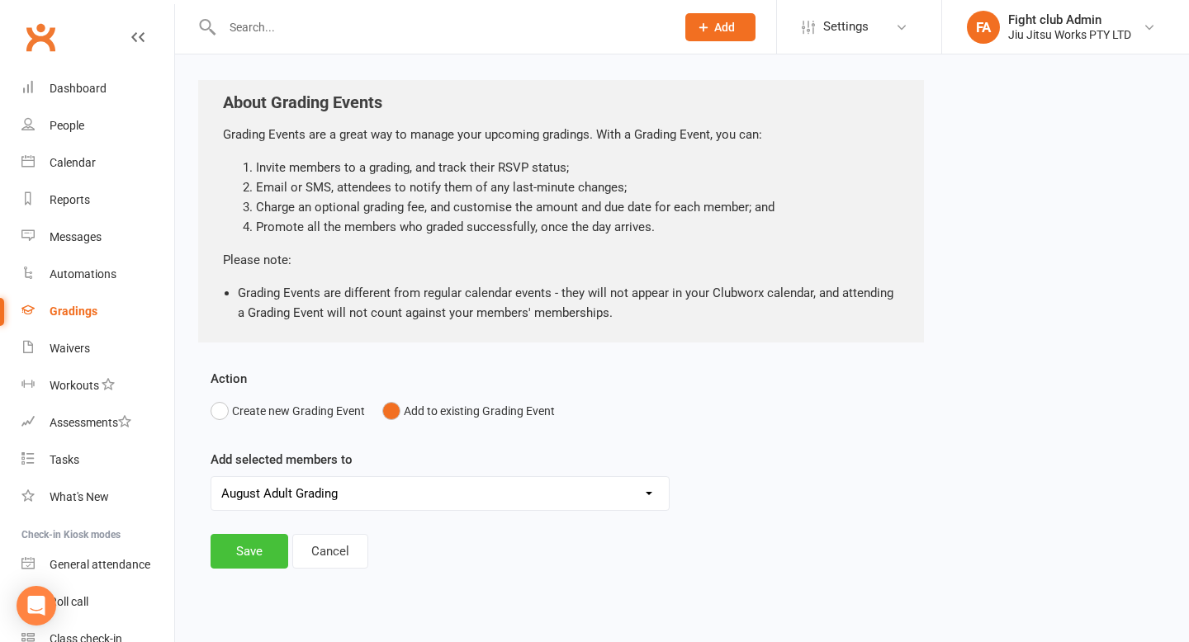
click at [252, 540] on button "Save" at bounding box center [249, 551] width 78 height 35
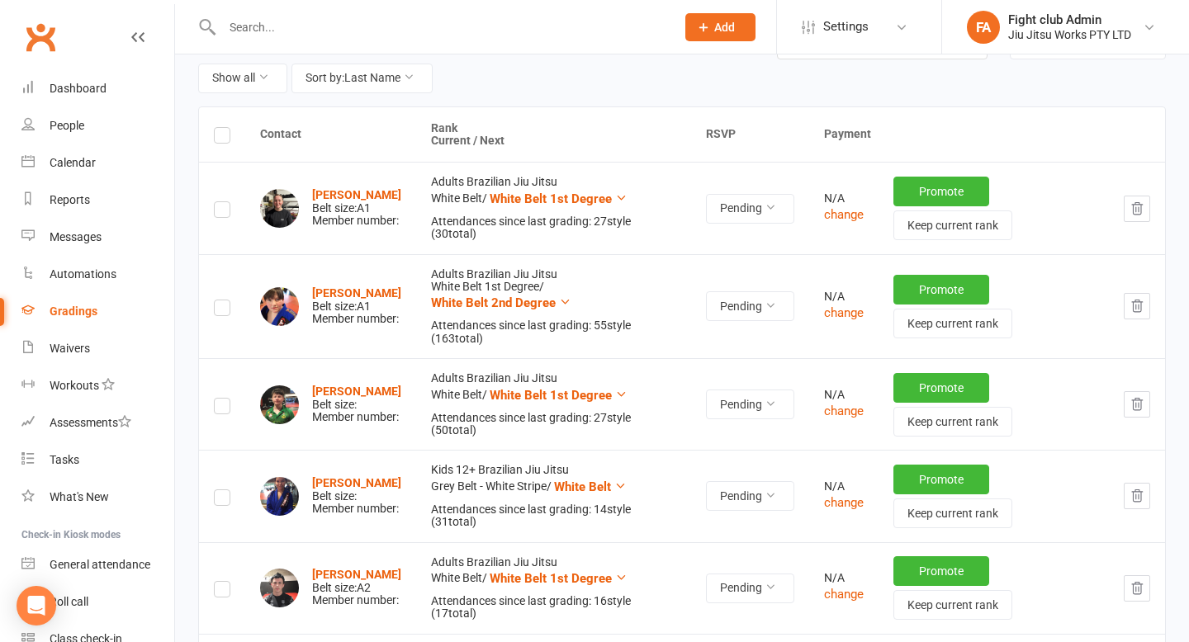
scroll to position [155, 0]
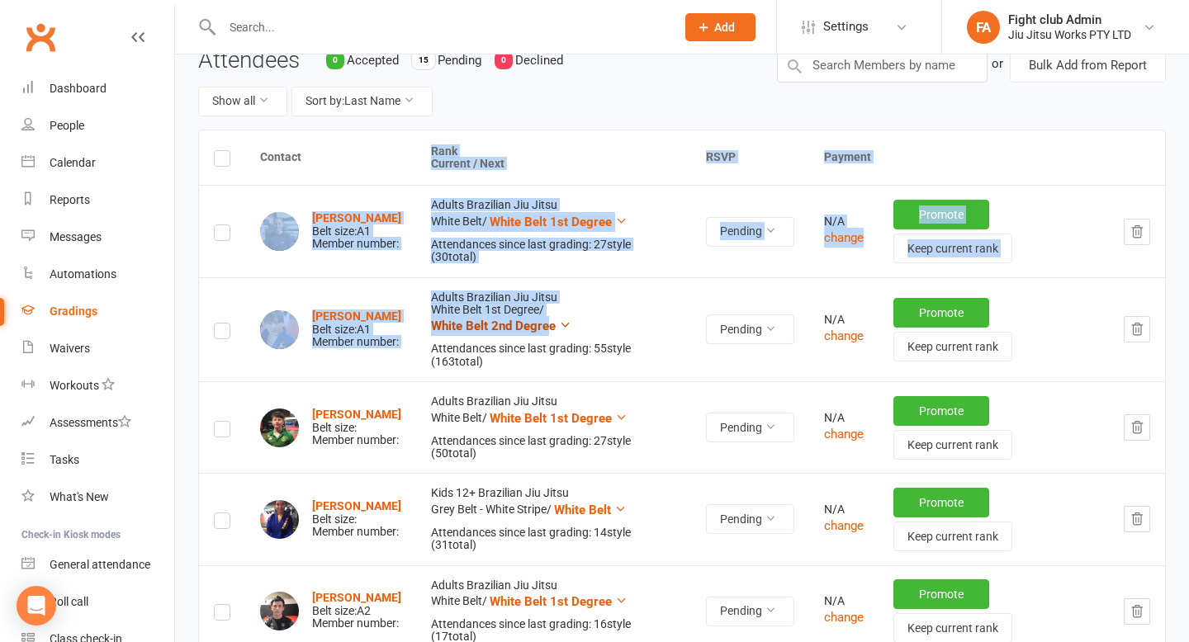
drag, startPoint x: 378, startPoint y: 164, endPoint x: 546, endPoint y: 320, distance: 229.5
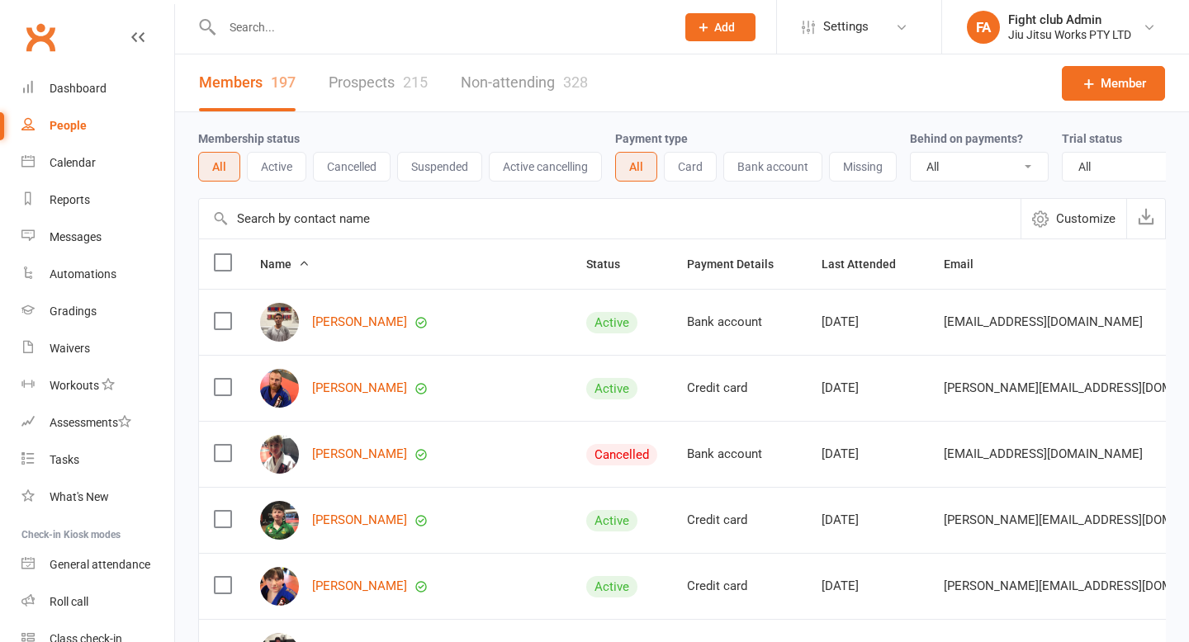
select select "100"
click at [411, 28] on input "text" at bounding box center [440, 27] width 447 height 23
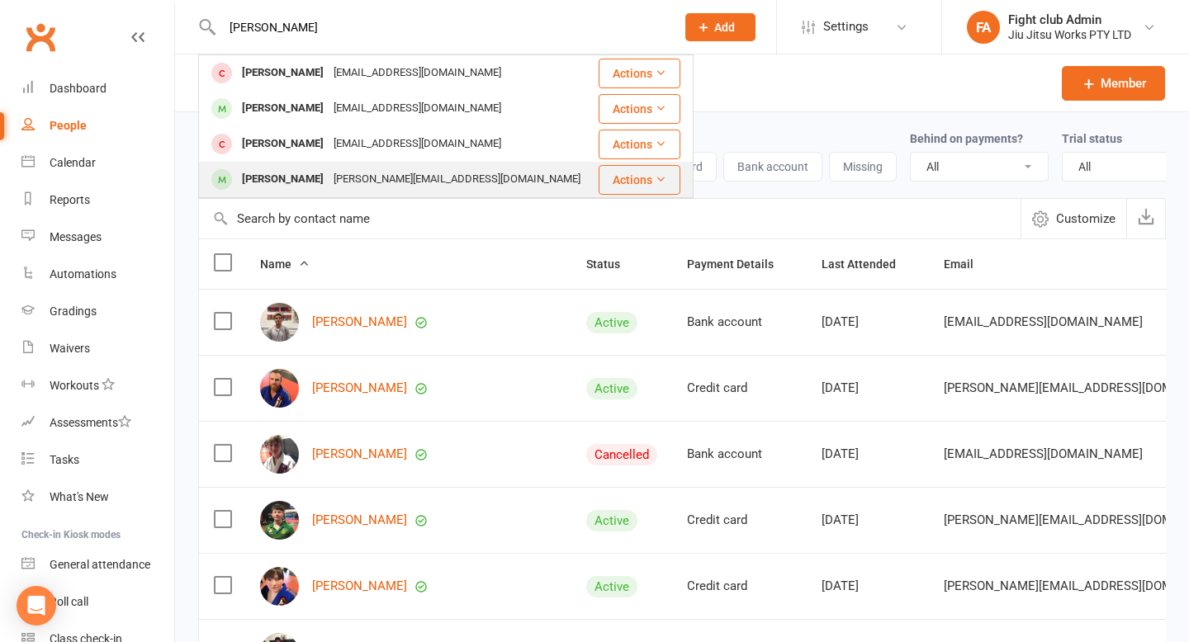
type input "[PERSON_NAME]"
click at [300, 172] on div "[PERSON_NAME]" at bounding box center [283, 180] width 92 height 24
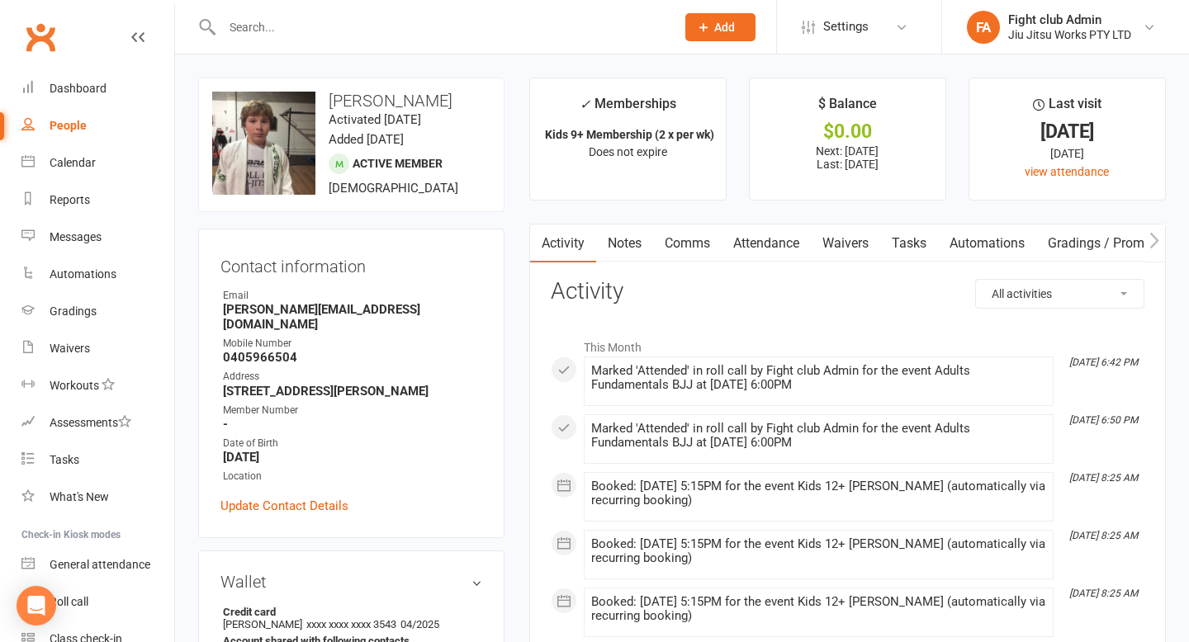
click at [341, 106] on h3 "[PERSON_NAME]" at bounding box center [351, 101] width 278 height 18
copy h3 "[PERSON_NAME]"
click at [379, 30] on input "text" at bounding box center [440, 27] width 447 height 23
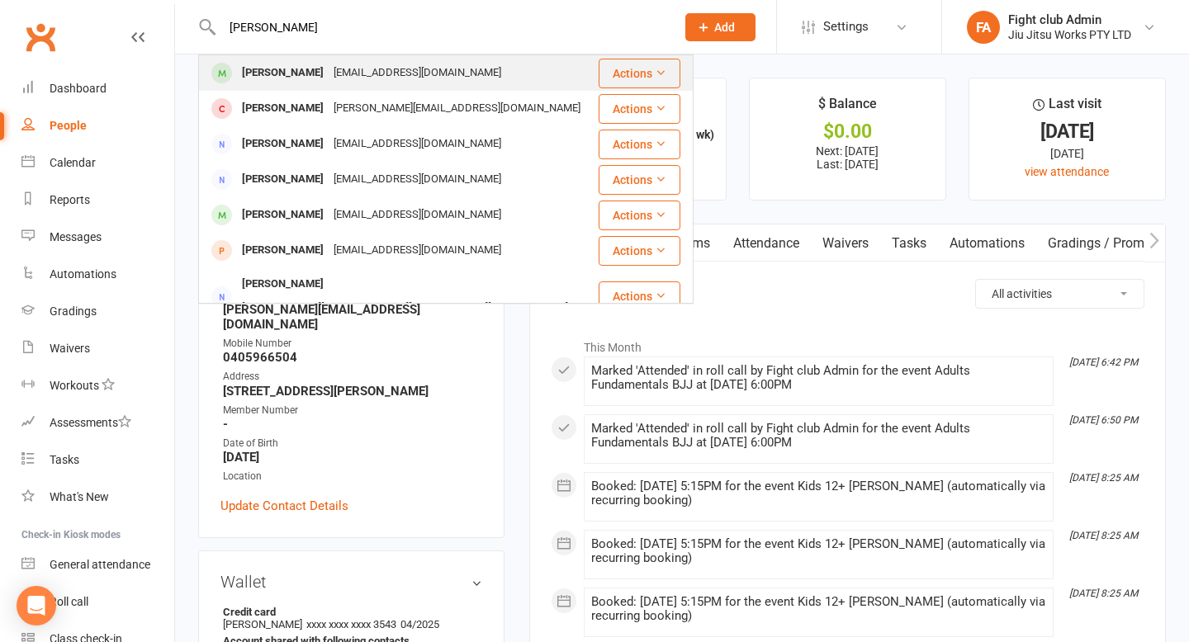
type input "justin chen"
click at [291, 78] on div "[PERSON_NAME]" at bounding box center [283, 73] width 92 height 24
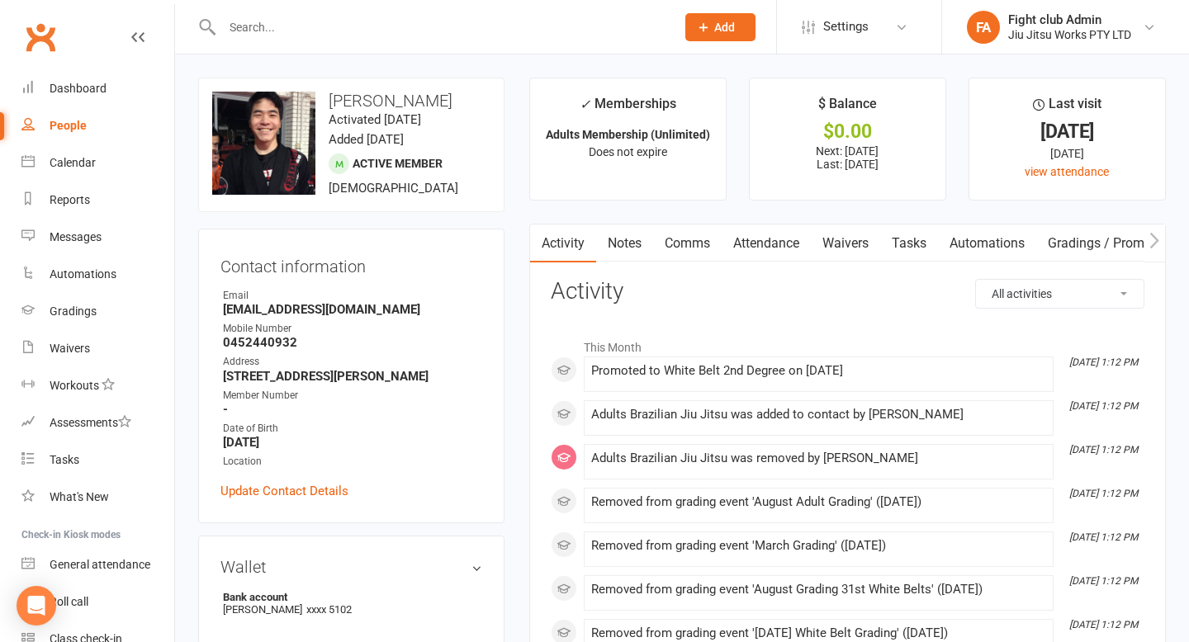
click at [385, 101] on h3 "[PERSON_NAME]" at bounding box center [351, 101] width 278 height 18
copy h3 "[PERSON_NAME]"
